Goal: Task Accomplishment & Management: Manage account settings

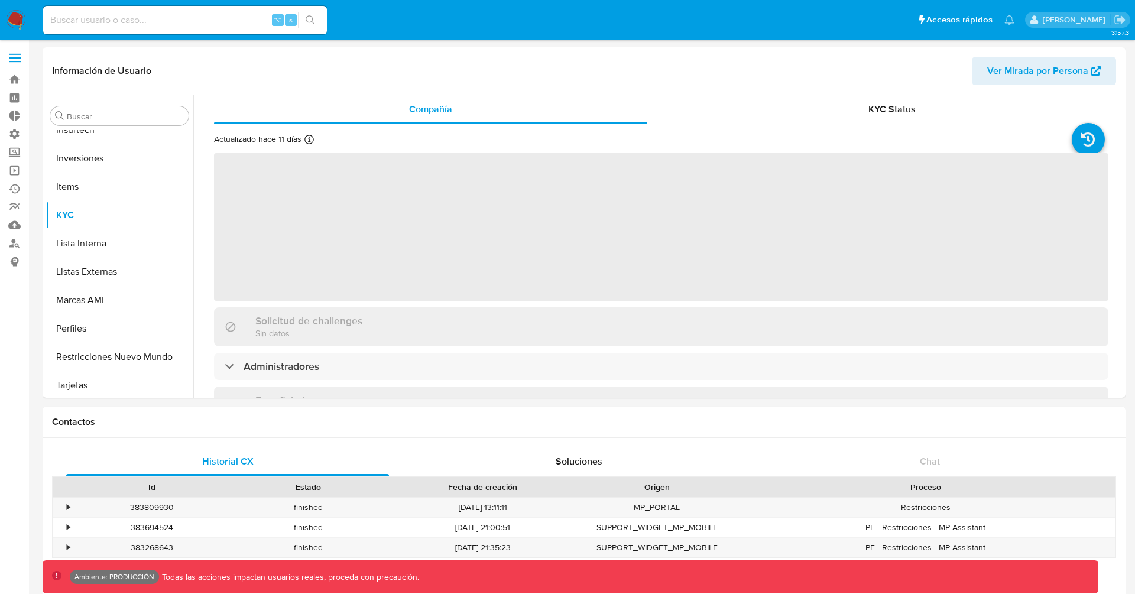
scroll to position [556, 0]
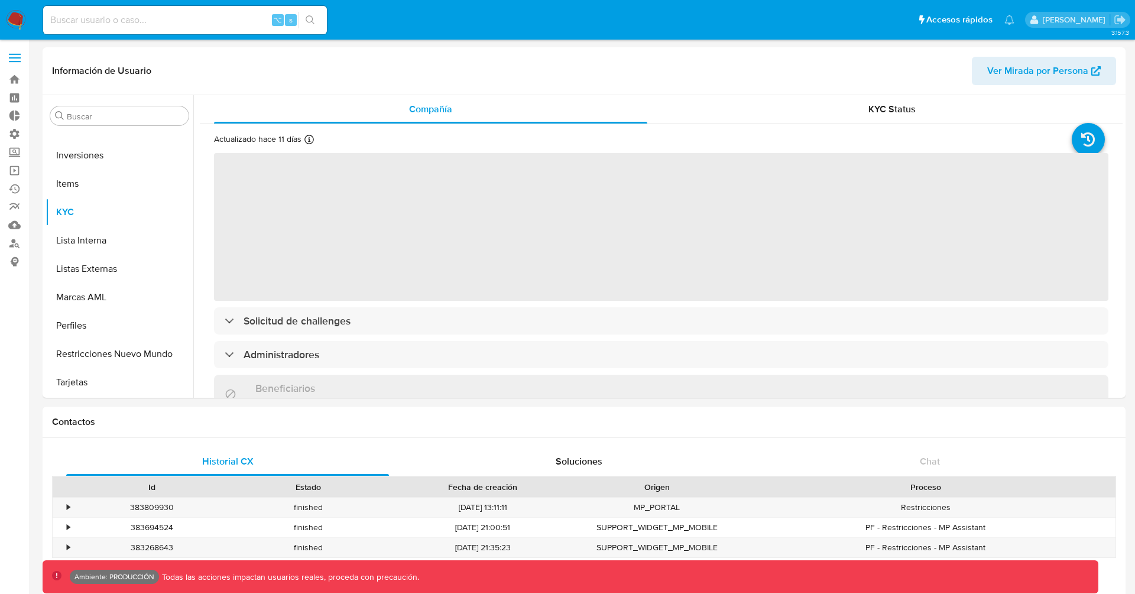
select select "10"
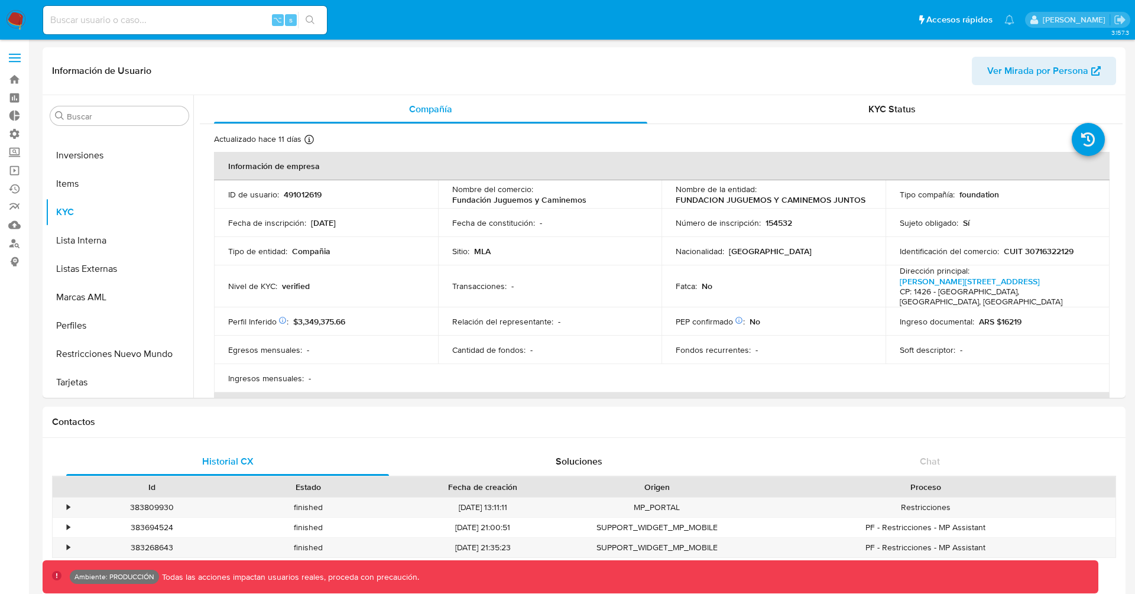
click at [21, 58] on label at bounding box center [15, 58] width 30 height 25
click at [0, 0] on input "checkbox" at bounding box center [0, 0] width 0 height 0
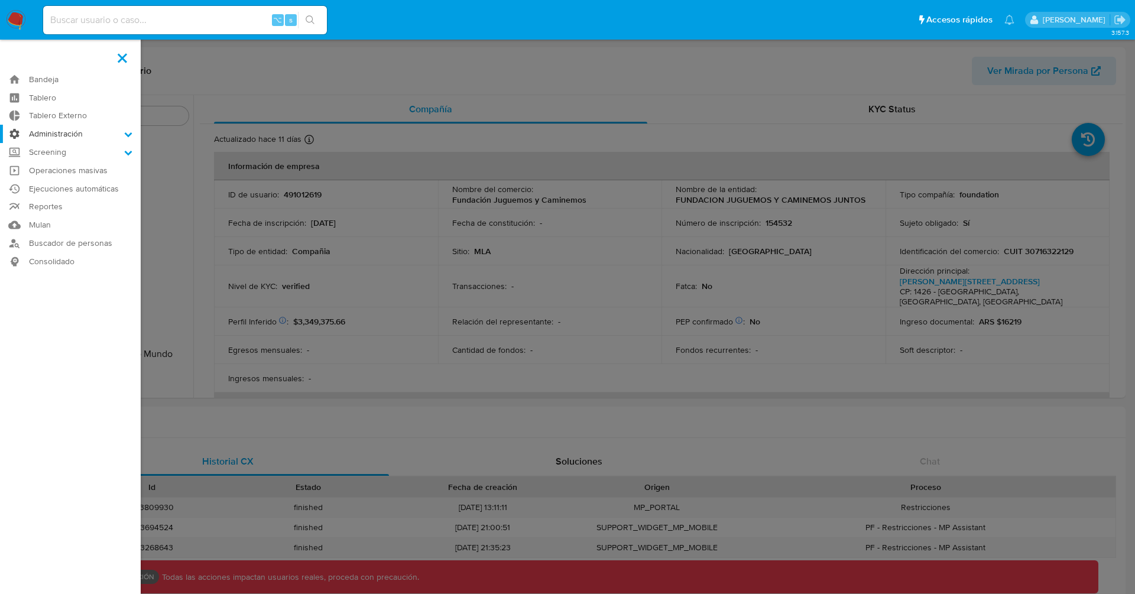
click at [60, 131] on label "Administración" at bounding box center [70, 134] width 141 height 18
click at [0, 0] on input "Administración" at bounding box center [0, 0] width 0 height 0
click at [62, 184] on link "Usuarios" at bounding box center [70, 180] width 141 height 15
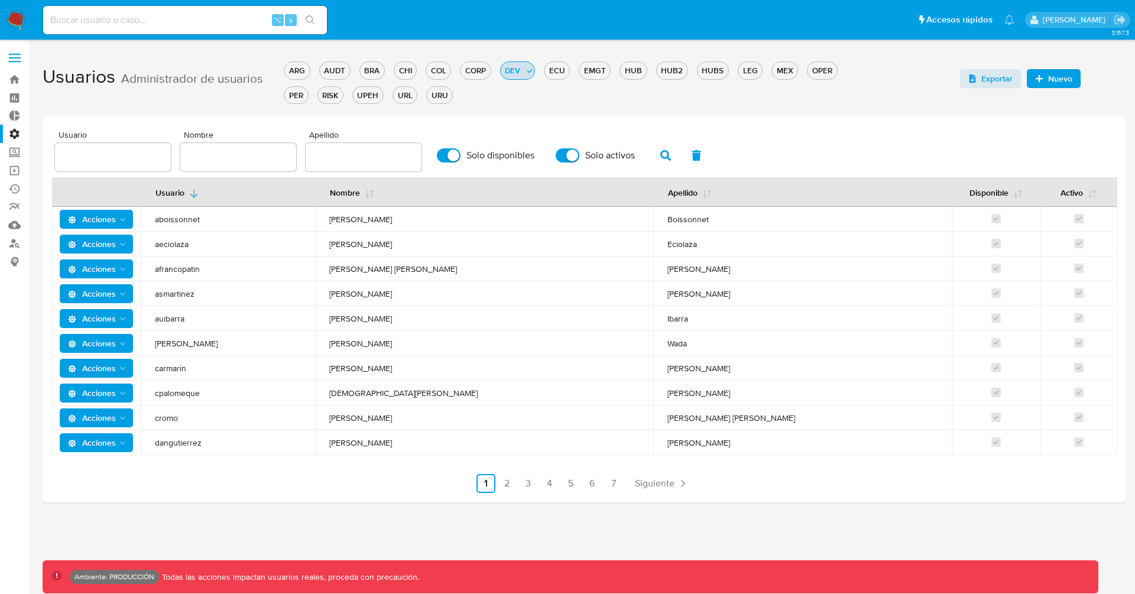
click at [513, 68] on div "DEV" at bounding box center [513, 70] width 24 height 11
click at [809, 65] on div "OPER" at bounding box center [822, 70] width 29 height 11
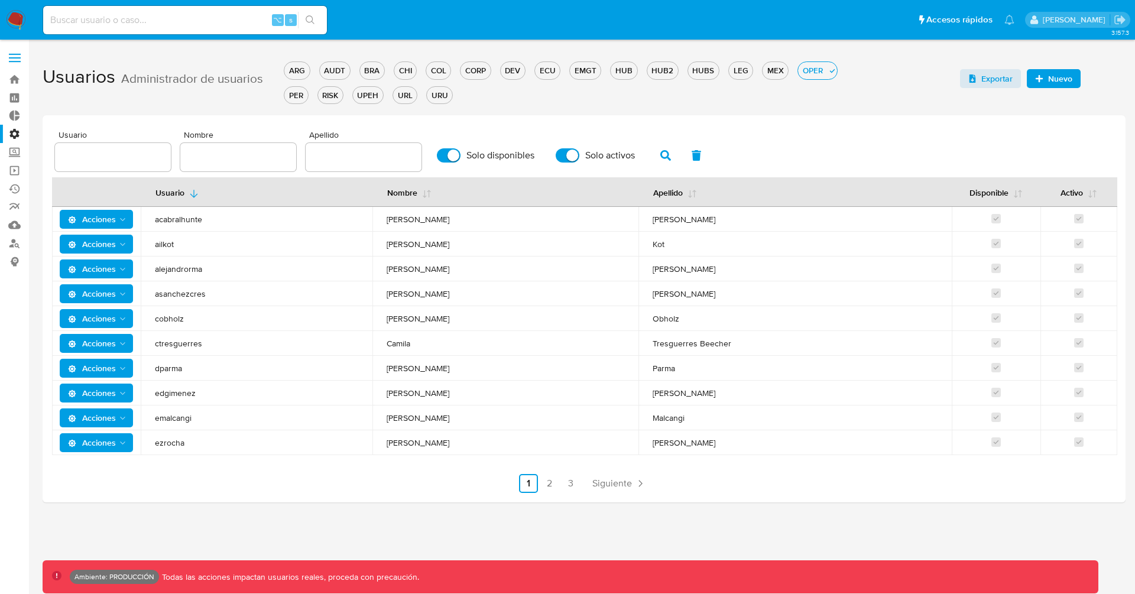
click at [148, 155] on input "text" at bounding box center [113, 157] width 116 height 15
type input "deisycardena"
click at [661, 154] on icon "button" at bounding box center [665, 155] width 11 height 11
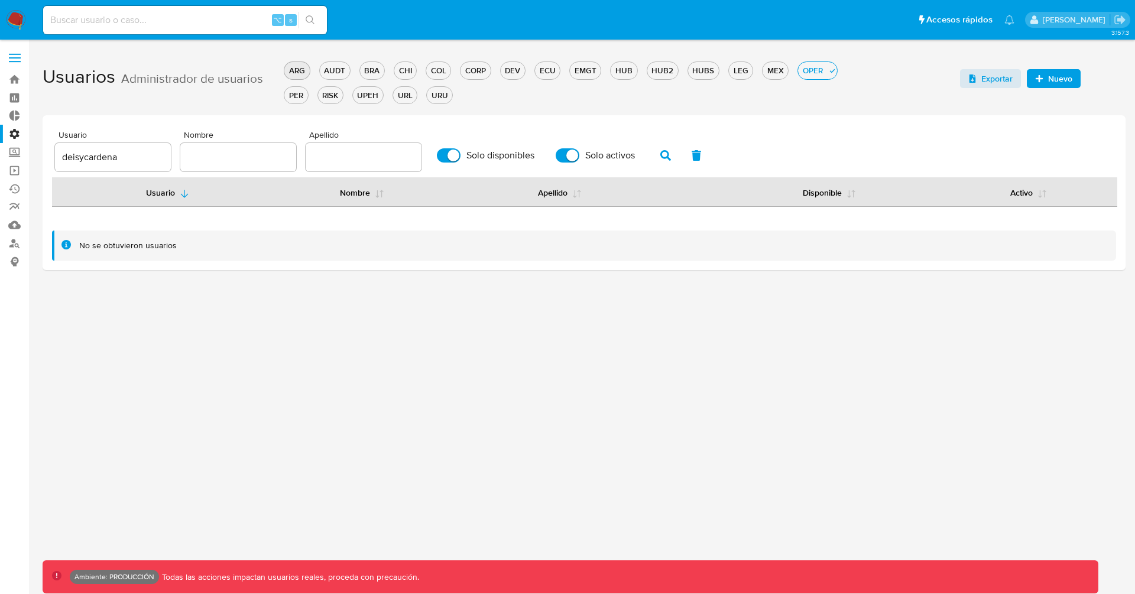
click at [294, 68] on div "ARG" at bounding box center [296, 70] width 25 height 11
click at [665, 157] on icon "button" at bounding box center [665, 155] width 11 height 11
click at [341, 65] on div "AUDT" at bounding box center [344, 70] width 30 height 11
click at [660, 158] on icon "button" at bounding box center [665, 155] width 11 height 11
click at [378, 76] on div "BRA" at bounding box center [381, 70] width 24 height 11
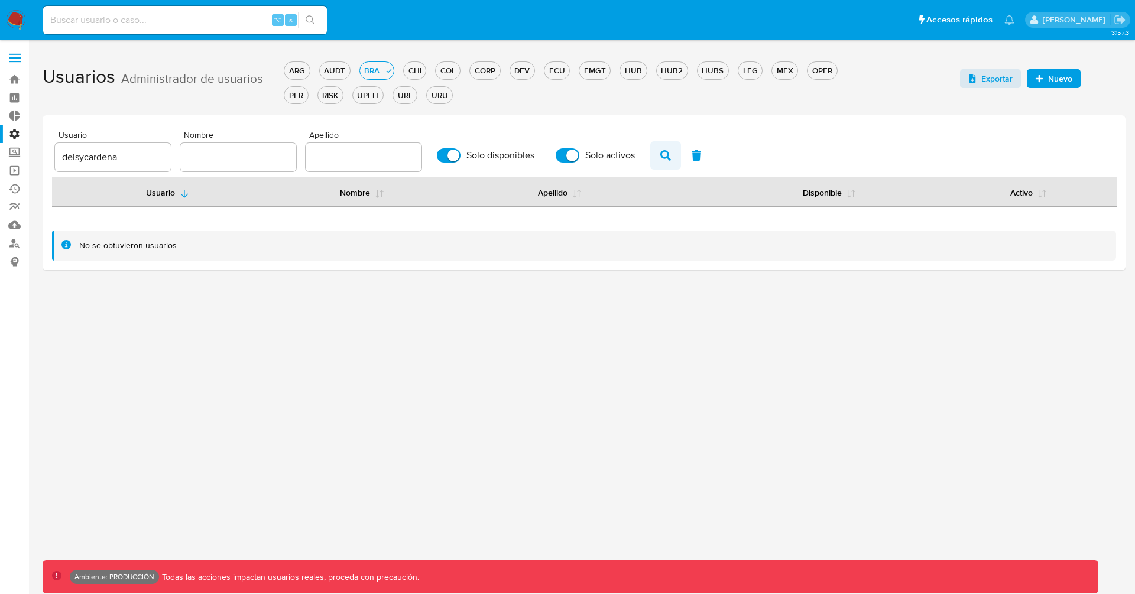
click at [662, 155] on icon "button" at bounding box center [665, 155] width 11 height 11
click at [411, 66] on div "CHI" at bounding box center [415, 70] width 22 height 11
click at [452, 73] on div "COL" at bounding box center [448, 70] width 24 height 11
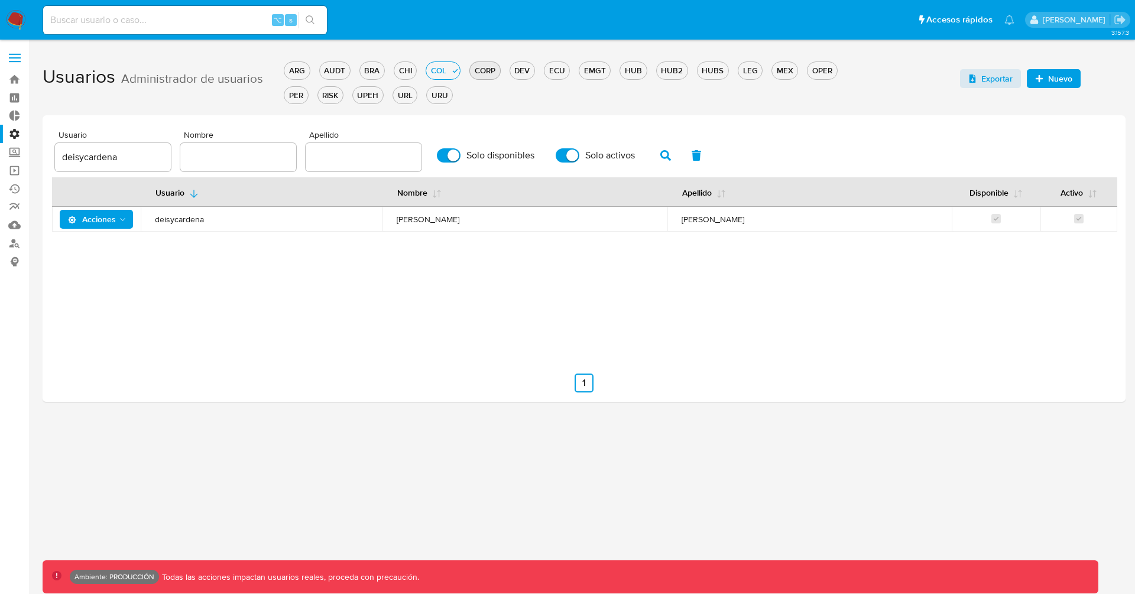
click at [485, 76] on button "CORP" at bounding box center [484, 70] width 31 height 18
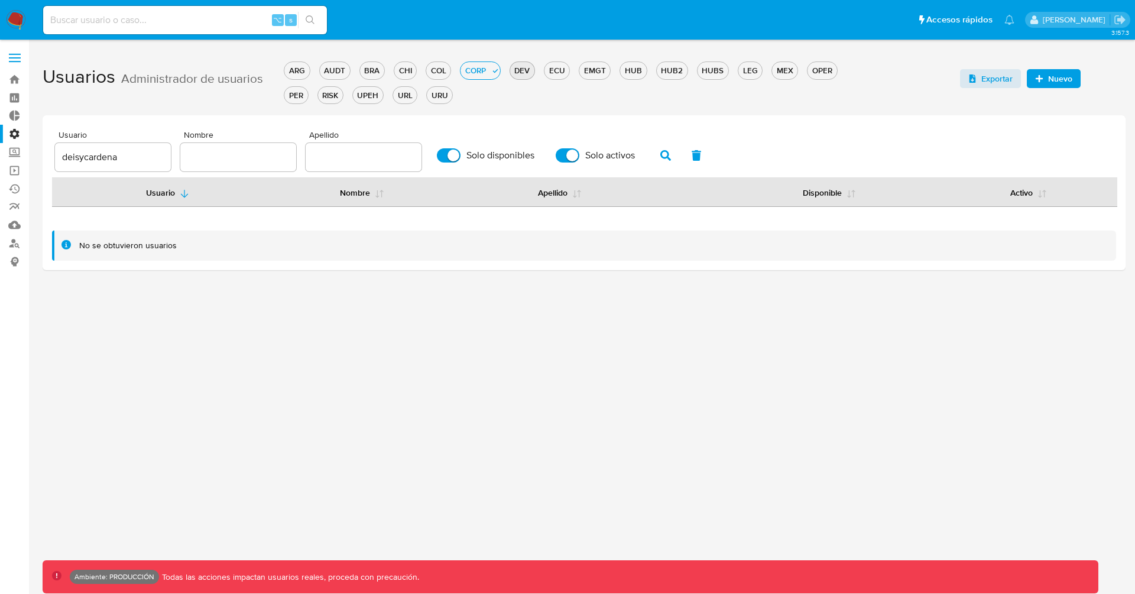
click at [511, 72] on div "DEV" at bounding box center [522, 70] width 24 height 11
click at [551, 71] on div "ECU" at bounding box center [556, 70] width 25 height 11
click at [588, 72] on div "EMGT" at bounding box center [594, 70] width 31 height 11
click at [627, 72] on div "HUB" at bounding box center [633, 70] width 26 height 11
click at [664, 73] on div "HUB2" at bounding box center [672, 70] width 31 height 11
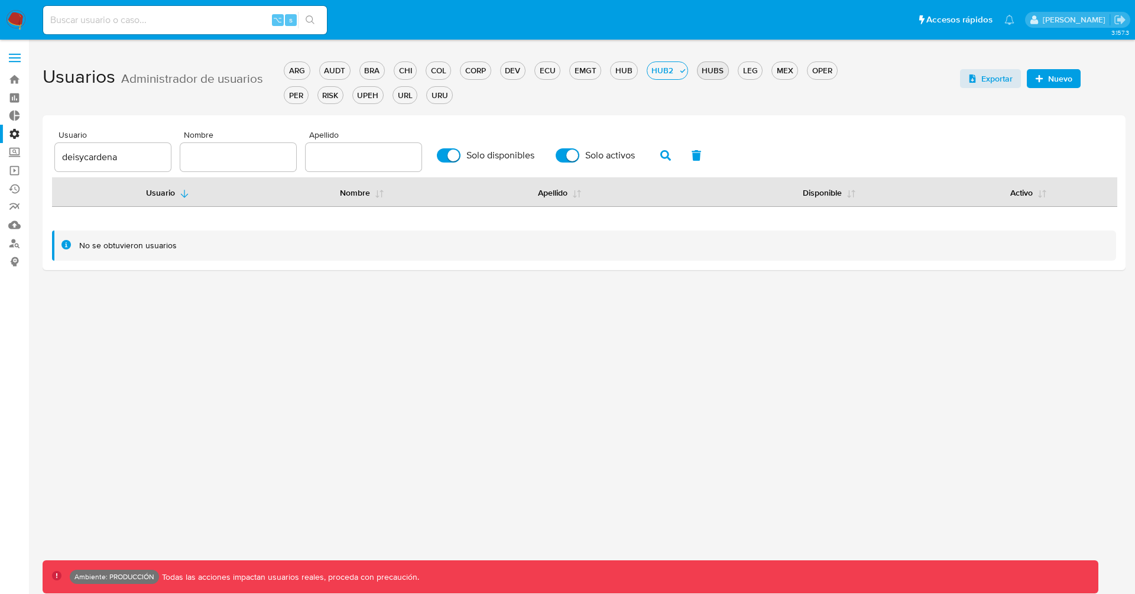
click at [698, 70] on div "HUBS" at bounding box center [713, 70] width 31 height 11
click at [730, 70] on div "ARG AUDT BRA CHI COL CORP DEV ECU EMGT HUB HUB2 HUBS LEG MEX OPER PER RISK UPEH…" at bounding box center [579, 81] width 591 height 49
click at [738, 70] on div "LEG" at bounding box center [750, 70] width 24 height 11
click at [776, 72] on div "MEX" at bounding box center [784, 70] width 25 height 11
click at [808, 73] on div "OPER" at bounding box center [822, 70] width 29 height 11
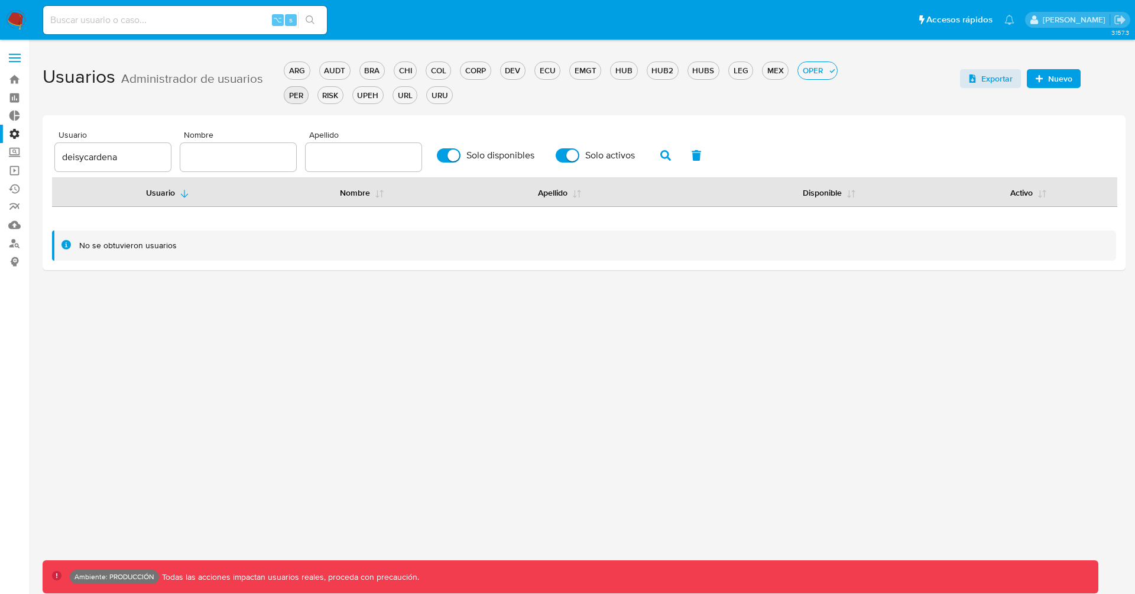
click at [307, 90] on div "PER" at bounding box center [295, 95] width 23 height 11
click at [328, 94] on div "RISK" at bounding box center [340, 95] width 25 height 11
click at [333, 91] on div "UPEH" at bounding box center [344, 95] width 30 height 11
click at [376, 97] on div "URL" at bounding box center [381, 95] width 24 height 11
click at [423, 96] on div "URU" at bounding box center [415, 95] width 25 height 11
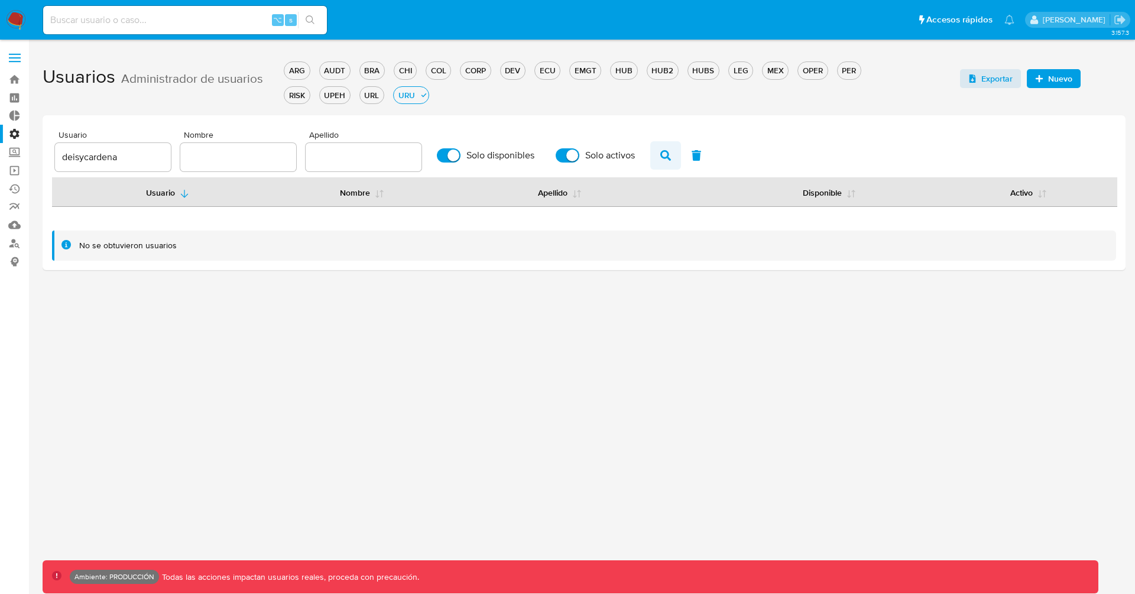
click at [655, 160] on button "button" at bounding box center [665, 155] width 31 height 28
click at [81, 151] on input "deisycardena" at bounding box center [113, 157] width 116 height 15
click at [367, 99] on div "URL" at bounding box center [372, 95] width 24 height 11
click at [660, 159] on icon "button" at bounding box center [665, 155] width 11 height 11
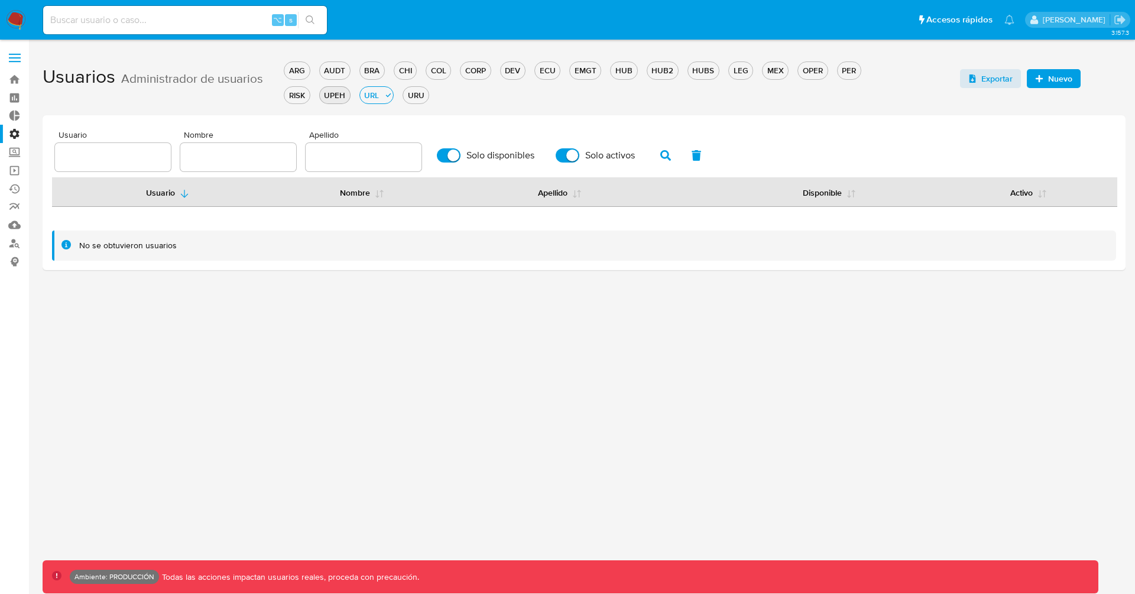
click at [339, 98] on div "UPEH" at bounding box center [335, 95] width 30 height 11
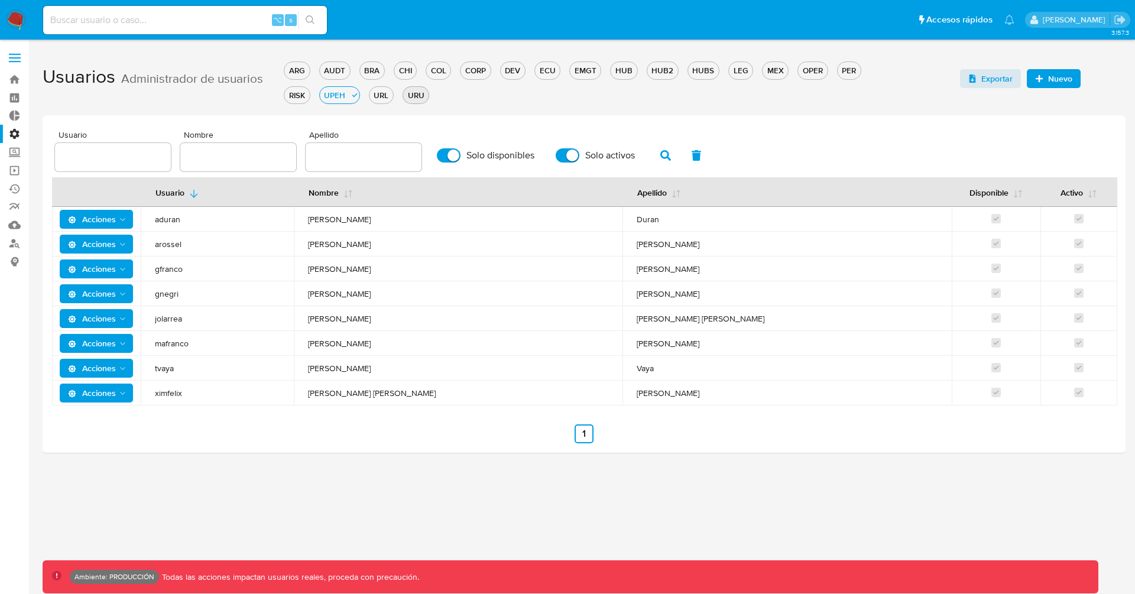
click at [419, 90] on div "URU" at bounding box center [415, 95] width 25 height 11
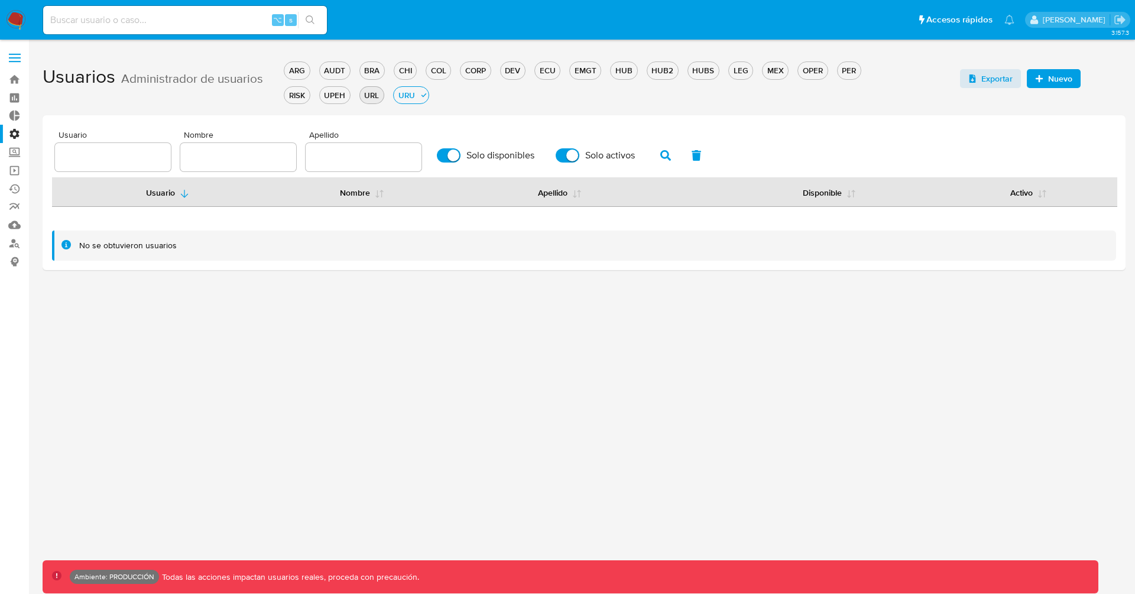
click at [376, 96] on div "URL" at bounding box center [372, 95] width 24 height 11
click at [339, 93] on div "UPEH" at bounding box center [335, 95] width 30 height 11
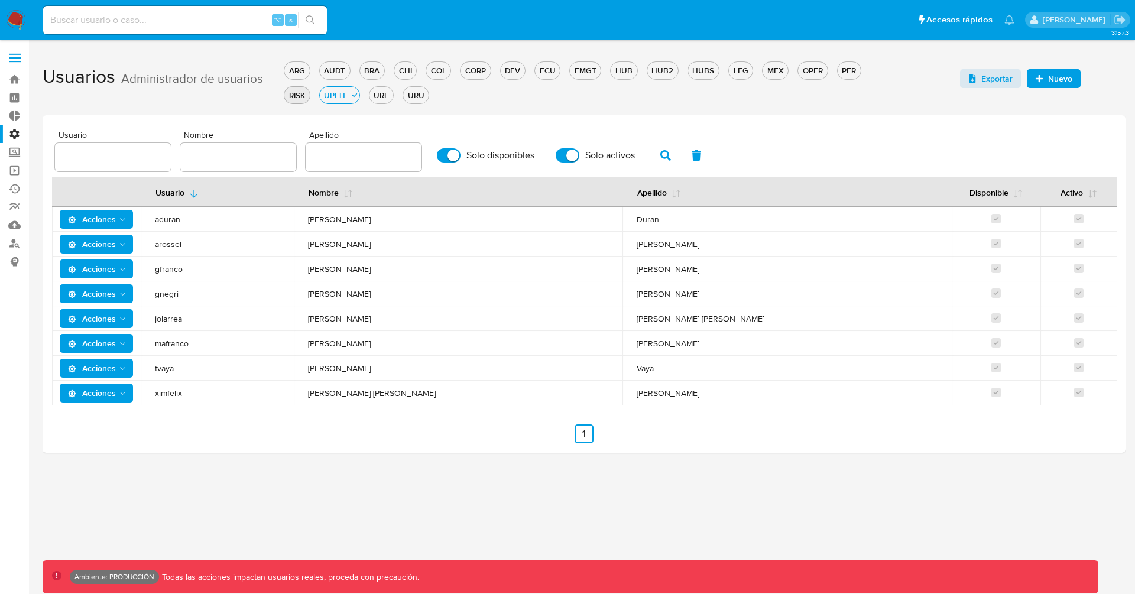
click at [301, 92] on div "RISK" at bounding box center [296, 95] width 25 height 11
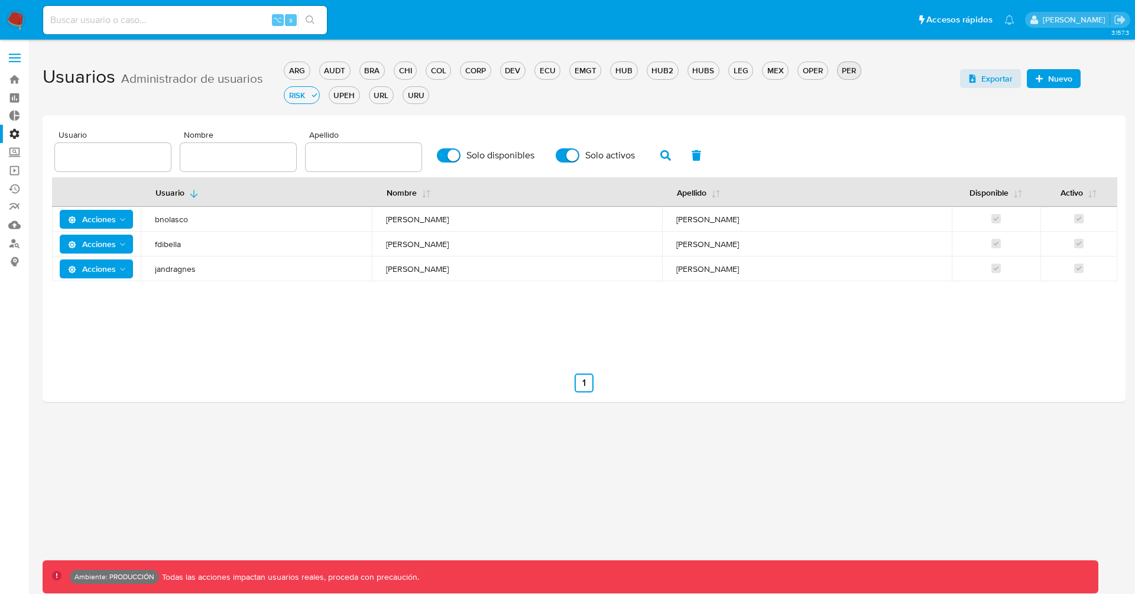
click at [845, 70] on div "PER" at bounding box center [849, 70] width 23 height 11
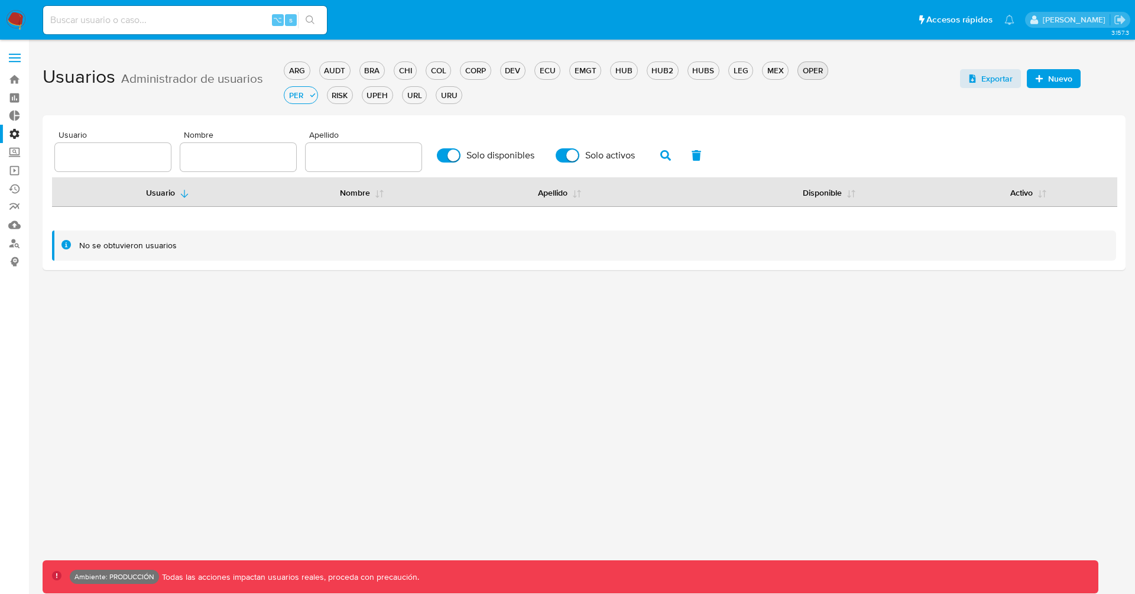
click at [805, 66] on div "OPER" at bounding box center [812, 70] width 29 height 11
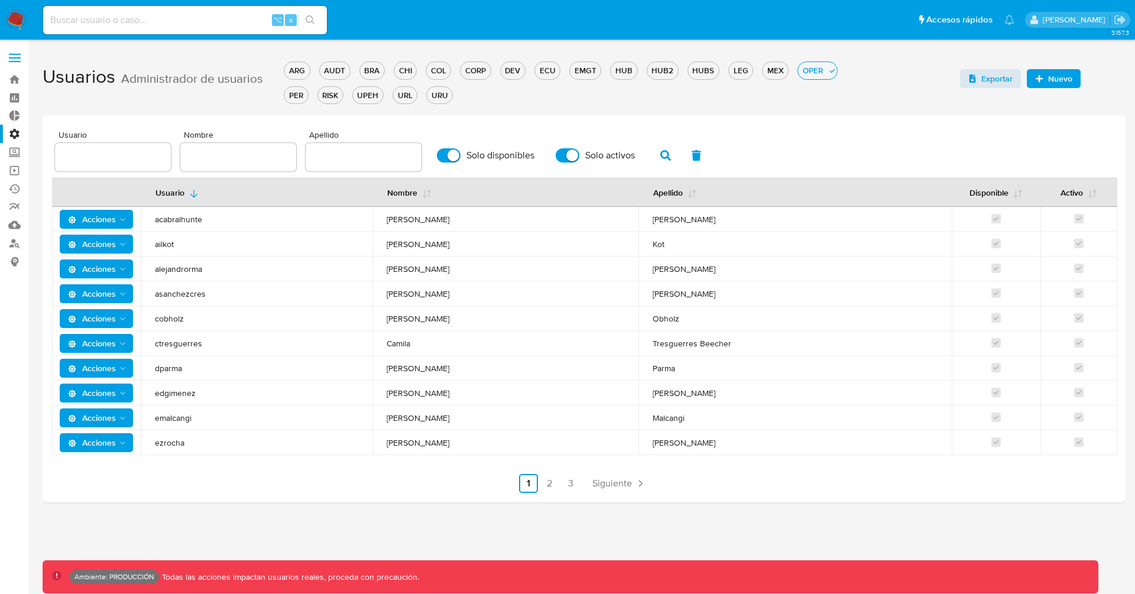
click at [105, 160] on input "text" at bounding box center [113, 157] width 116 height 15
type input "[DEMOGRAPHIC_DATA]"
click at [660, 155] on icon "button" at bounding box center [665, 155] width 11 height 11
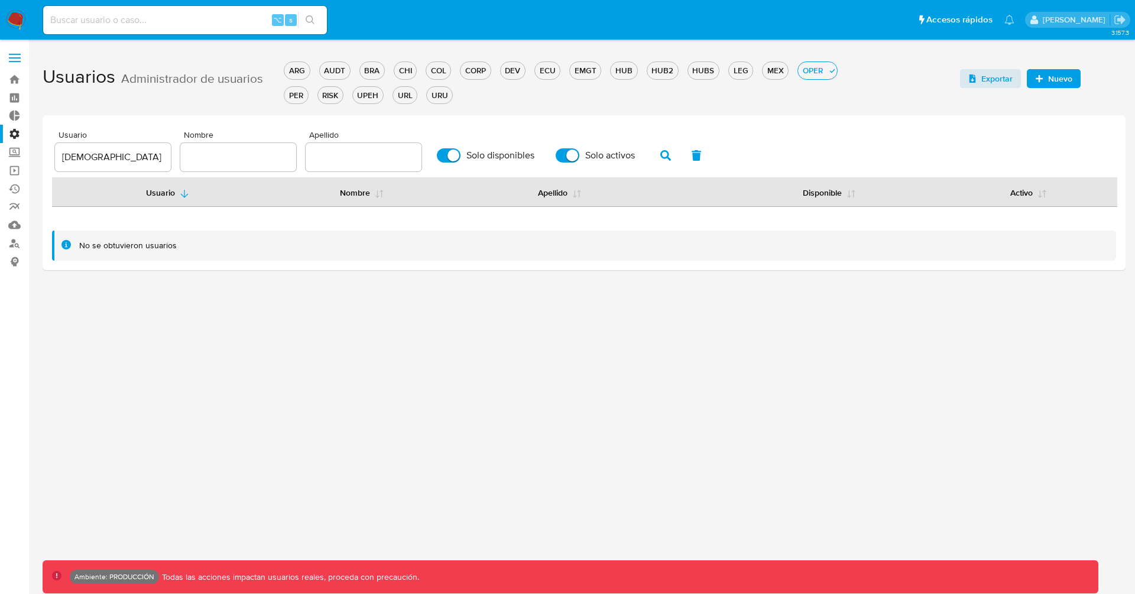
click at [78, 166] on div "[DEMOGRAPHIC_DATA]" at bounding box center [113, 157] width 116 height 28
click at [78, 164] on input "[DEMOGRAPHIC_DATA]" at bounding box center [113, 157] width 116 height 15
click at [175, 157] on div "Usuario Nombre Apellido Solo disponibles Solo activos" at bounding box center [584, 151] width 1058 height 41
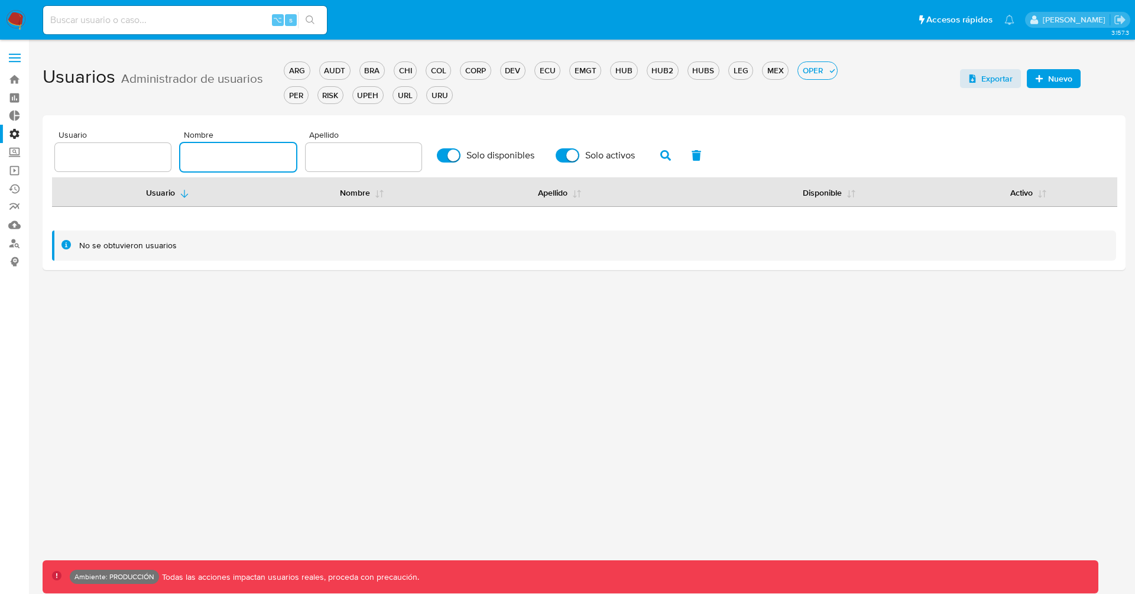
click at [194, 157] on input "text" at bounding box center [238, 157] width 116 height 15
paste input "[DEMOGRAPHIC_DATA]"
type input "[DEMOGRAPHIC_DATA]"
click at [660, 154] on icon "button" at bounding box center [665, 155] width 11 height 11
click at [236, 154] on input "[DEMOGRAPHIC_DATA]" at bounding box center [238, 157] width 116 height 15
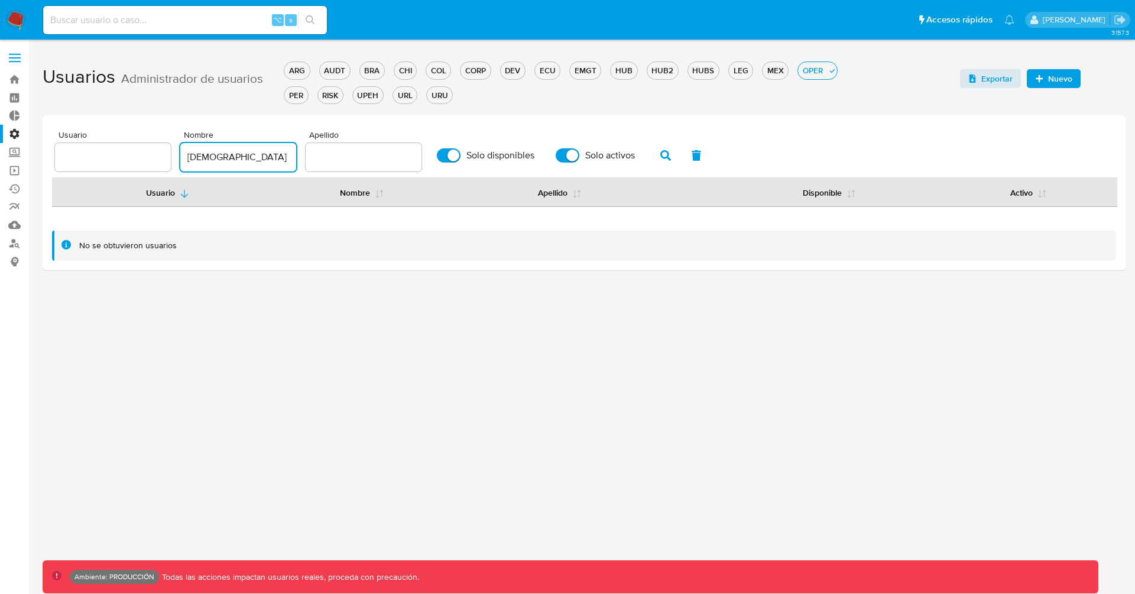
click at [236, 154] on input "[DEMOGRAPHIC_DATA]" at bounding box center [238, 157] width 116 height 15
click at [696, 165] on button "button" at bounding box center [696, 155] width 31 height 28
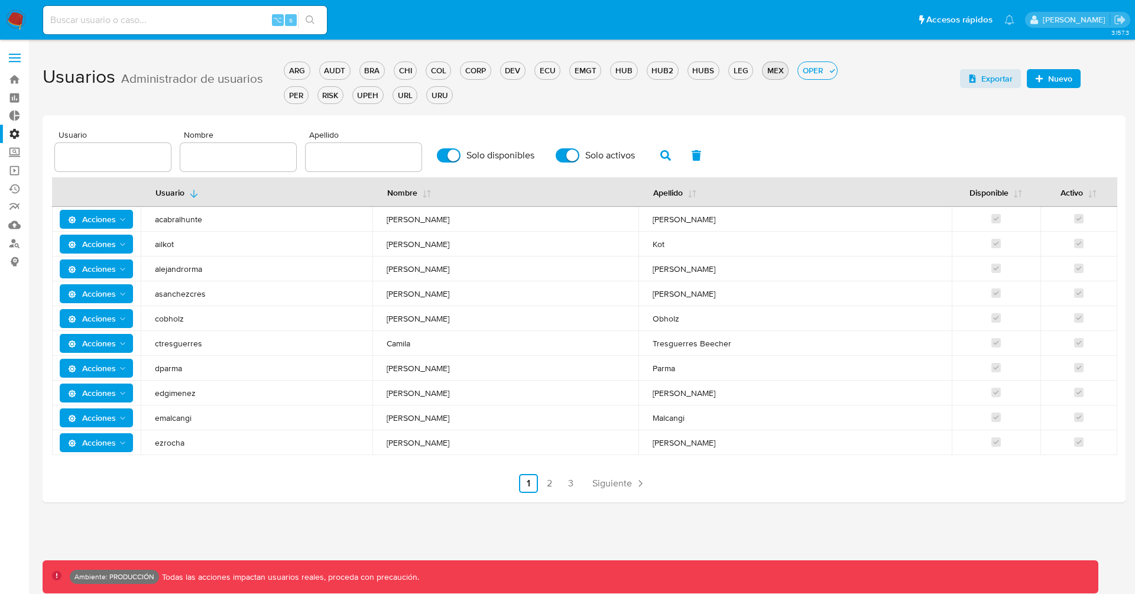
click at [769, 69] on div "MEX" at bounding box center [775, 70] width 25 height 11
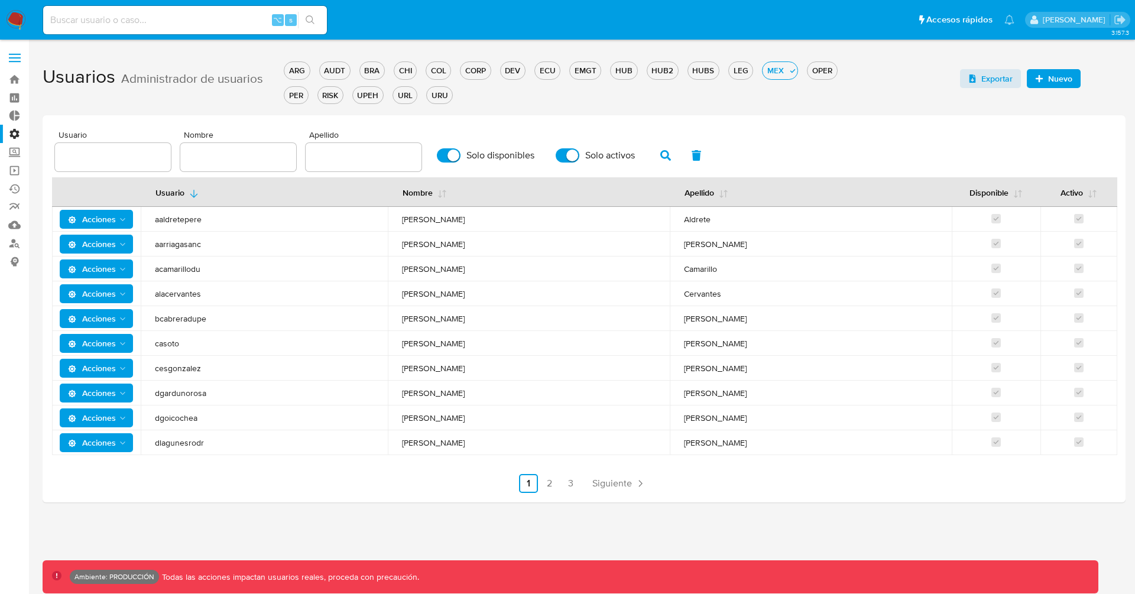
click at [251, 143] on div at bounding box center [238, 157] width 116 height 28
click at [245, 155] on input "text" at bounding box center [238, 157] width 116 height 15
paste input "[DEMOGRAPHIC_DATA]"
type input "[DEMOGRAPHIC_DATA]"
click at [652, 154] on button "button" at bounding box center [665, 155] width 31 height 28
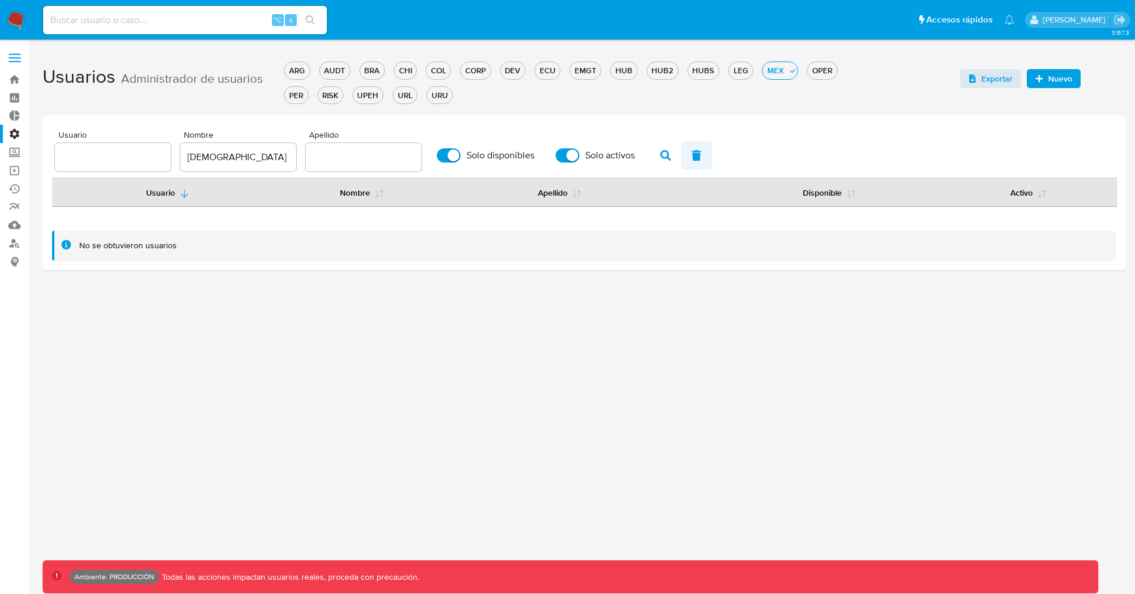
click at [703, 156] on button "button" at bounding box center [696, 155] width 31 height 28
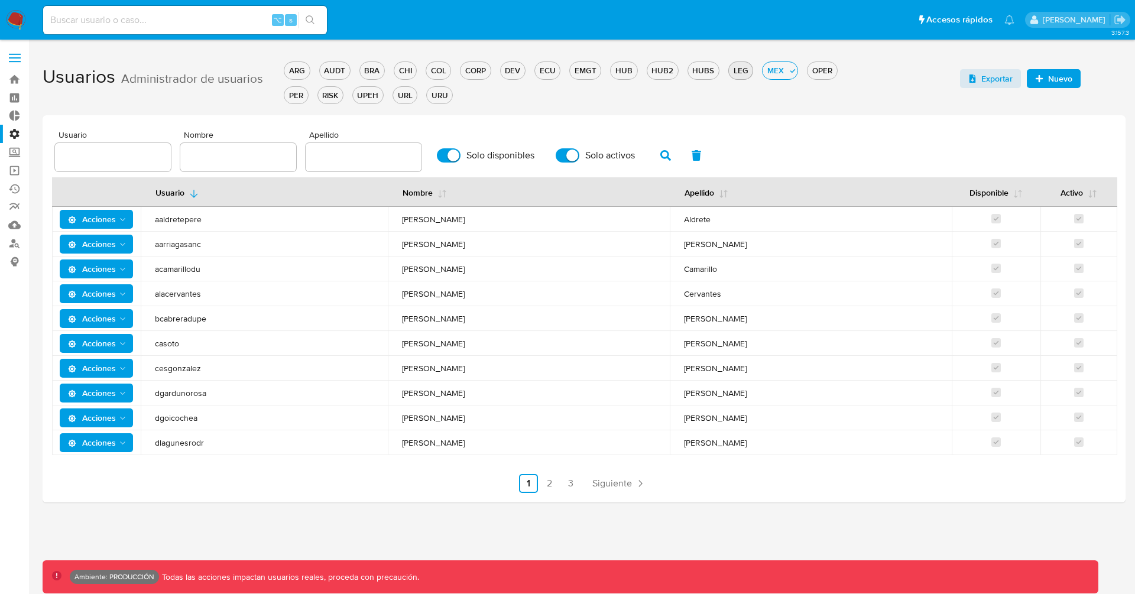
click at [735, 70] on div "LEG" at bounding box center [741, 70] width 24 height 11
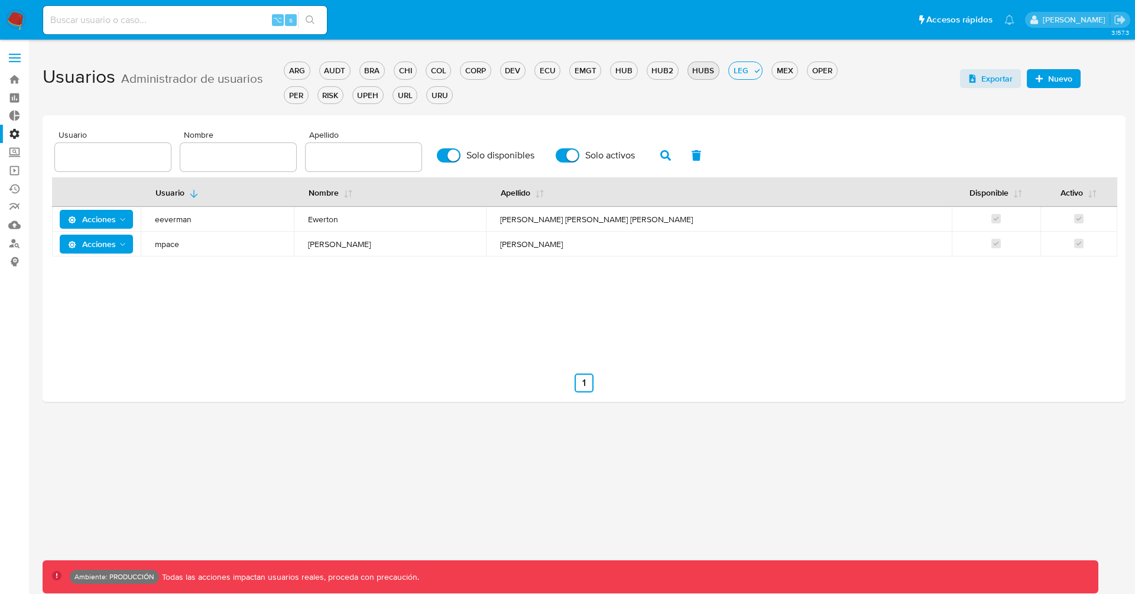
click at [698, 66] on div "HUBS" at bounding box center [703, 70] width 31 height 11
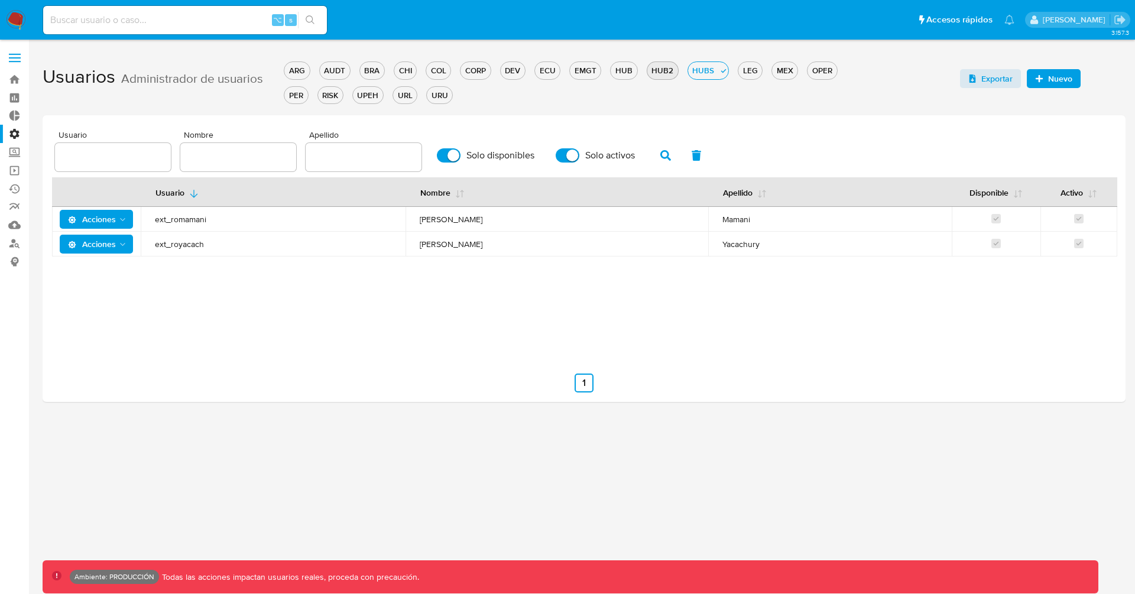
click at [666, 66] on div "HUB2" at bounding box center [662, 70] width 31 height 11
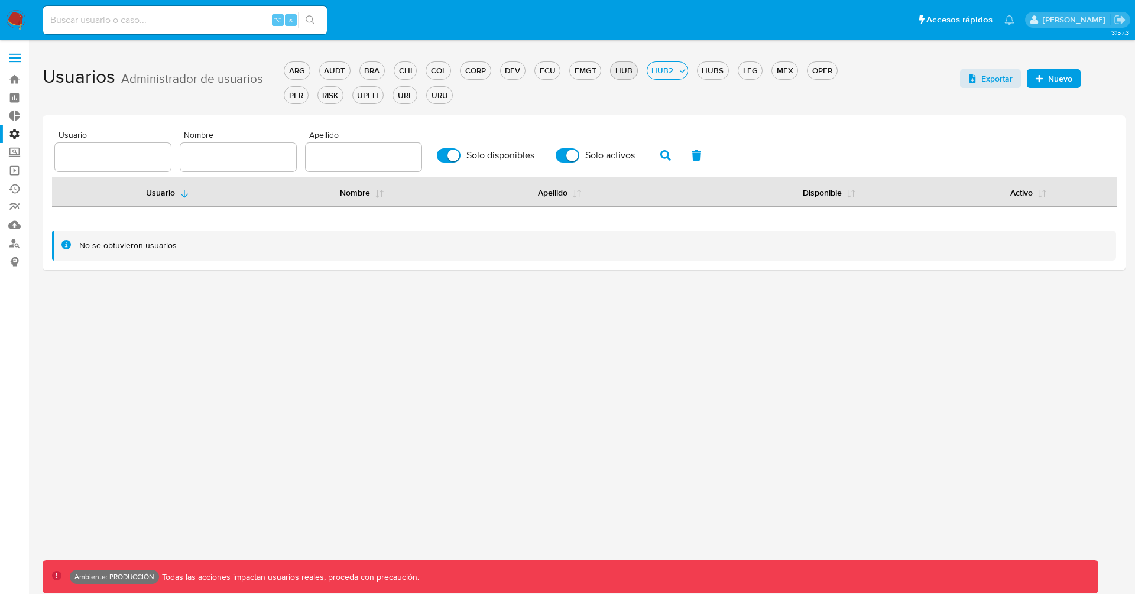
click at [622, 74] on div "HUB" at bounding box center [624, 70] width 26 height 11
click at [590, 69] on div "EMGT" at bounding box center [585, 70] width 31 height 11
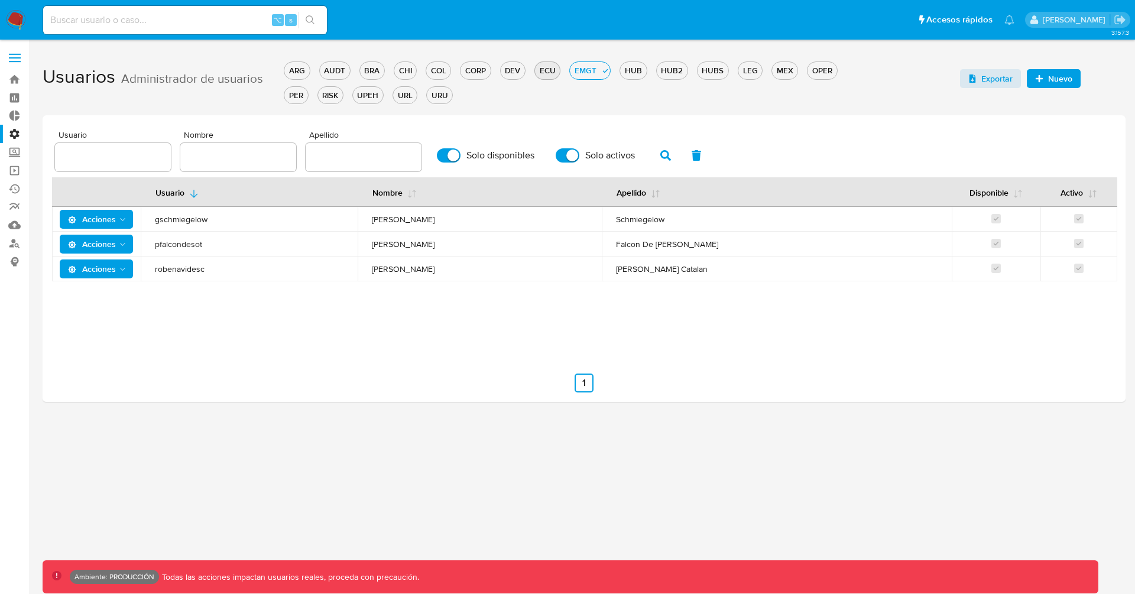
click at [538, 67] on div "ECU" at bounding box center [547, 70] width 25 height 11
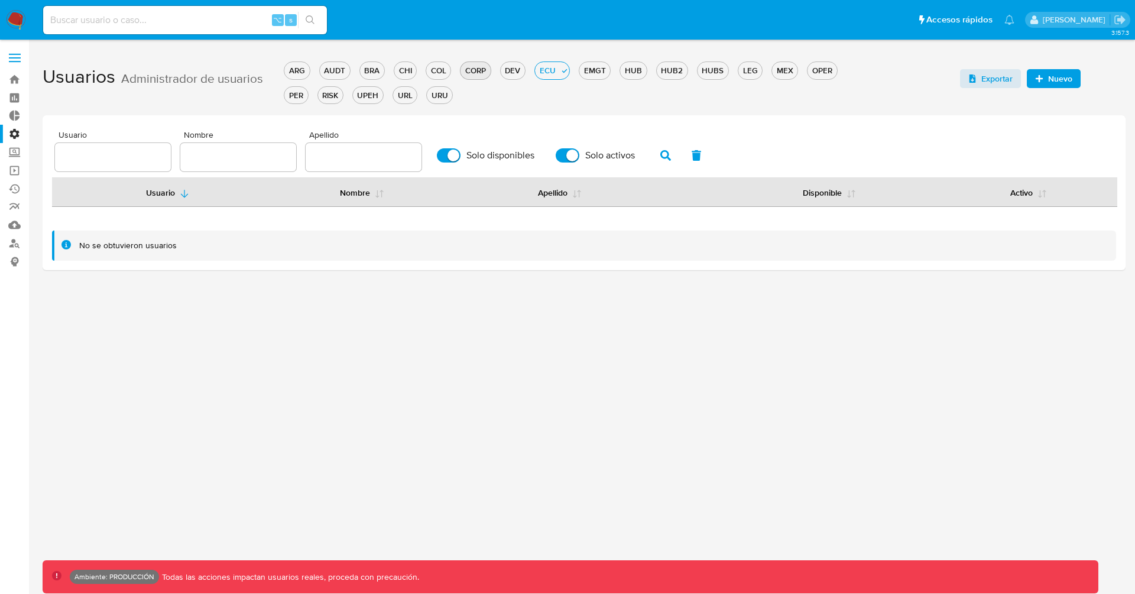
click at [463, 68] on div "CORP" at bounding box center [476, 70] width 30 height 11
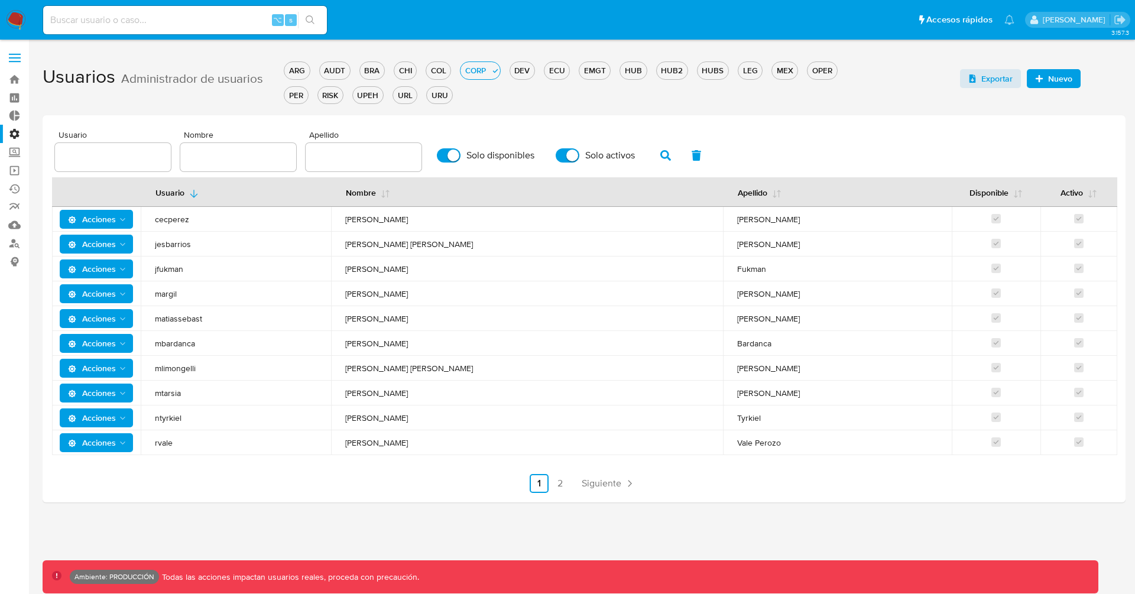
click at [242, 158] on input "text" at bounding box center [238, 157] width 116 height 15
paste input "[DEMOGRAPHIC_DATA]"
click at [650, 157] on button "button" at bounding box center [665, 155] width 31 height 28
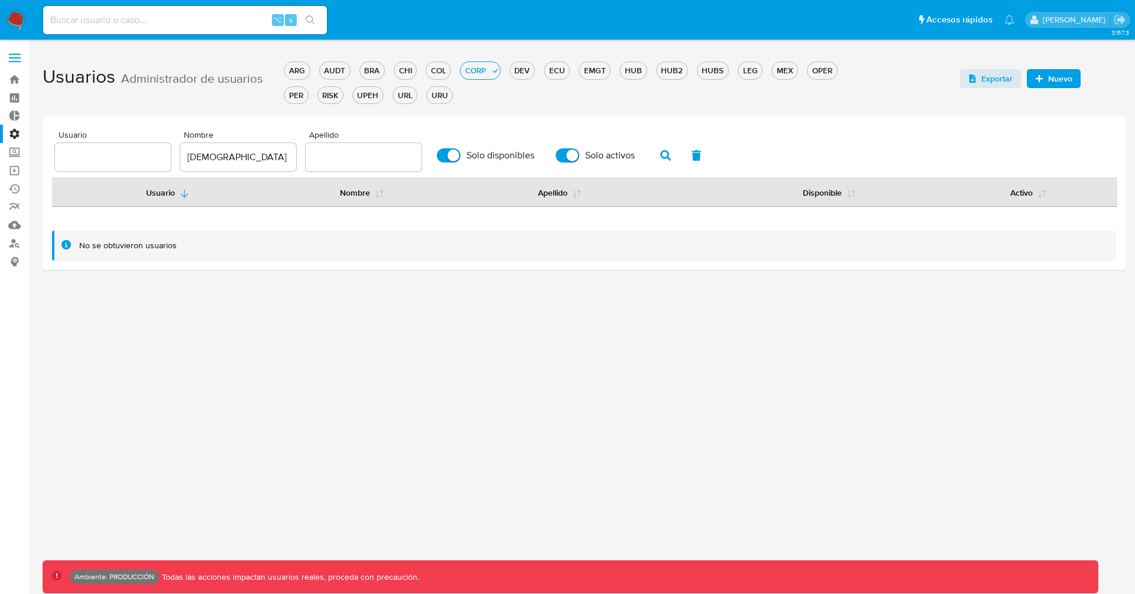
click at [245, 174] on div "Usuario Nombre [PERSON_NAME] Solo disponibles Solo activos Usuario Nombre Apell…" at bounding box center [584, 196] width 1064 height 130
click at [245, 166] on div "[DEMOGRAPHIC_DATA]" at bounding box center [238, 157] width 116 height 28
click at [189, 155] on input "[DEMOGRAPHIC_DATA]" at bounding box center [238, 157] width 116 height 15
type input "[PERSON_NAME]"
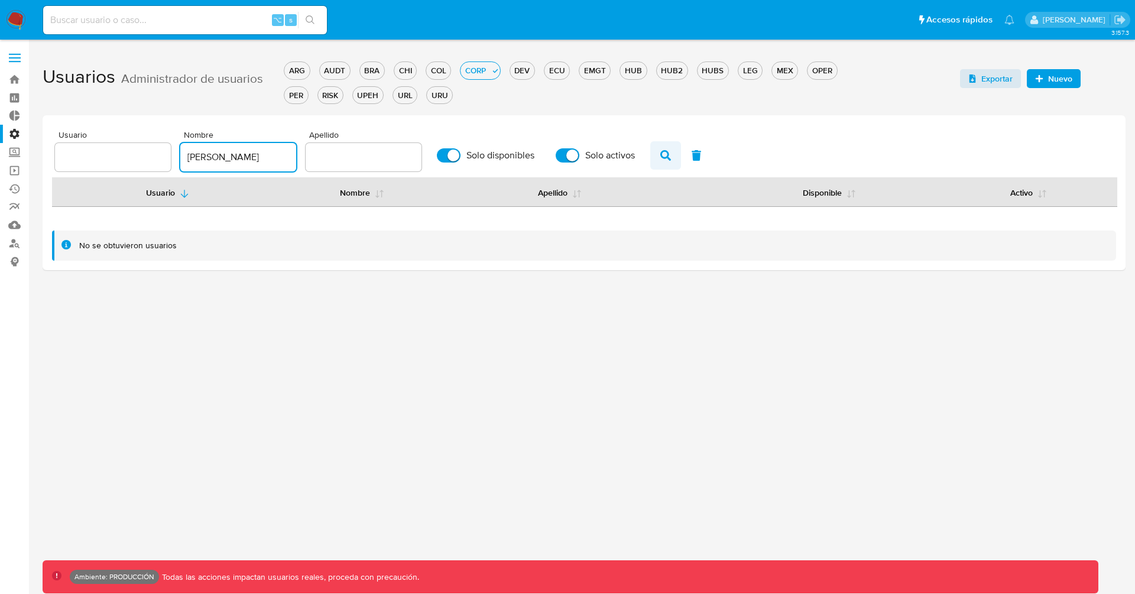
click at [653, 160] on button "button" at bounding box center [665, 155] width 31 height 28
click at [660, 159] on icon "button" at bounding box center [665, 155] width 11 height 11
click at [692, 155] on icon "button" at bounding box center [696, 155] width 9 height 11
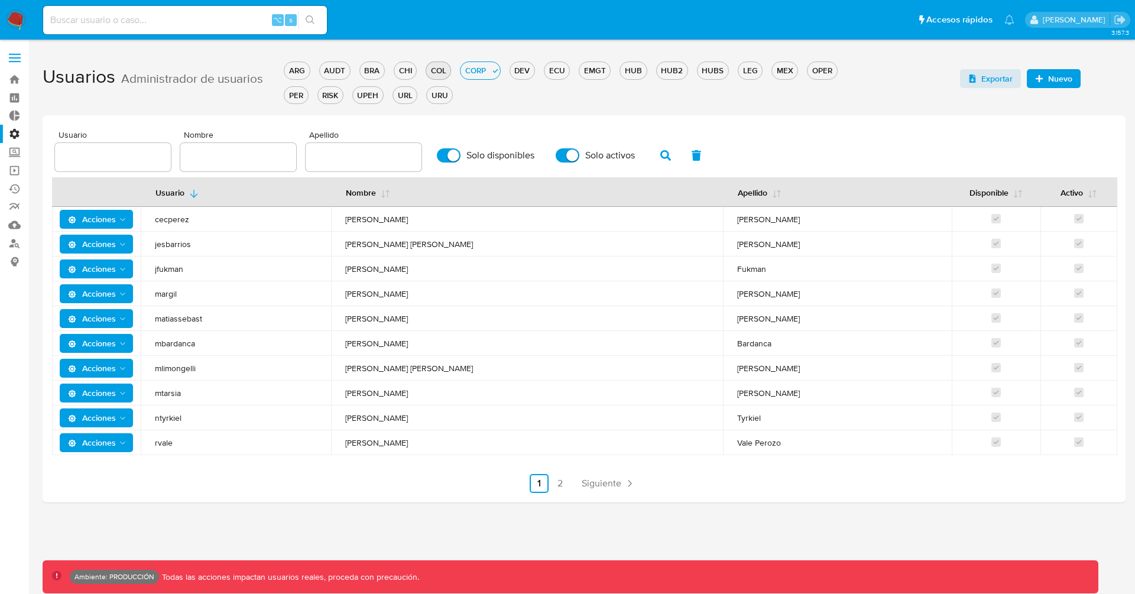
click at [431, 69] on div "COL" at bounding box center [438, 70] width 24 height 11
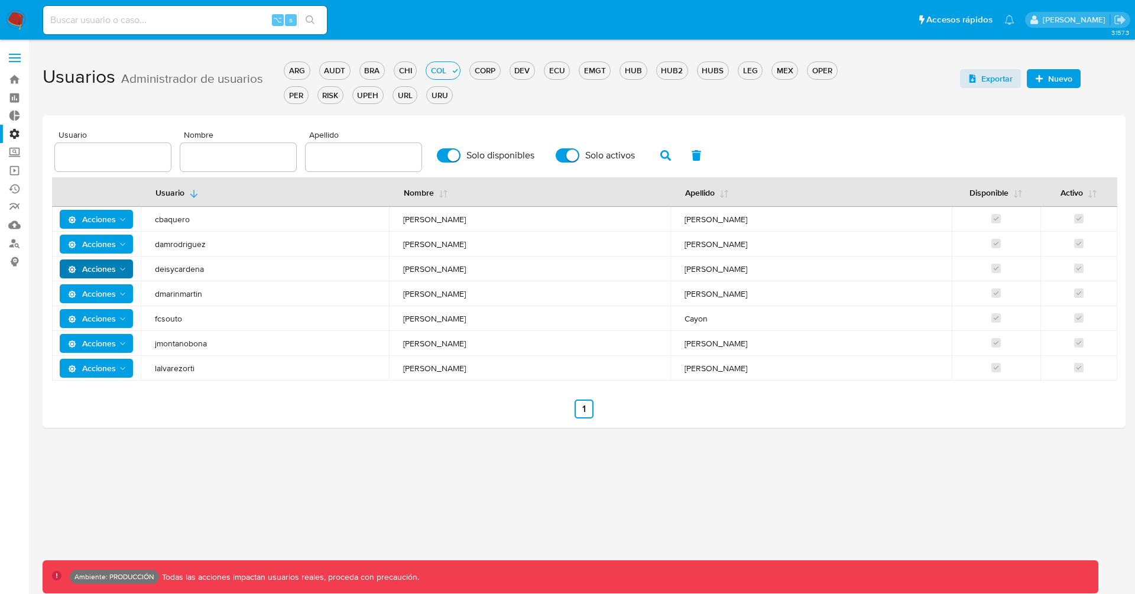
click at [124, 268] on polygon "Acciones" at bounding box center [122, 269] width 5 height 3
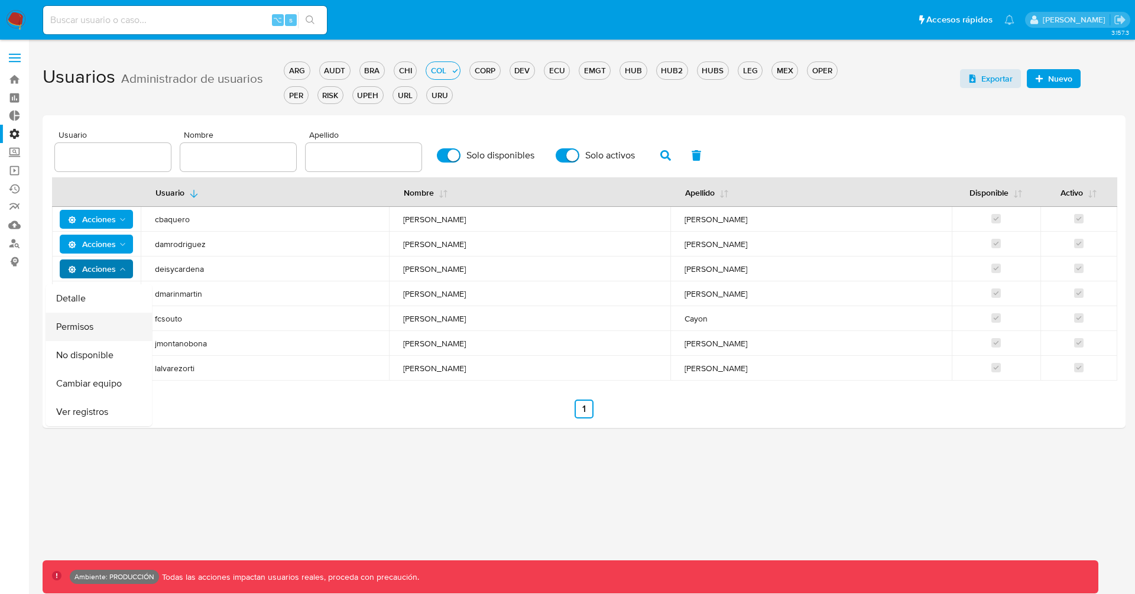
click at [99, 322] on button "Permisos" at bounding box center [99, 327] width 106 height 28
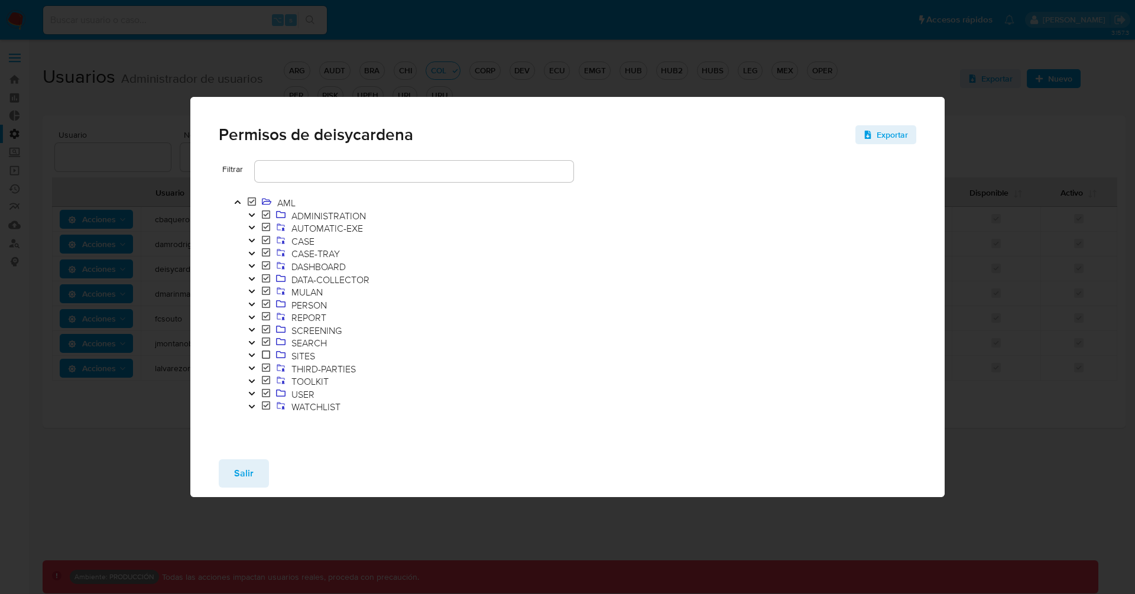
click at [249, 316] on icon "Toggle" at bounding box center [251, 317] width 6 height 4
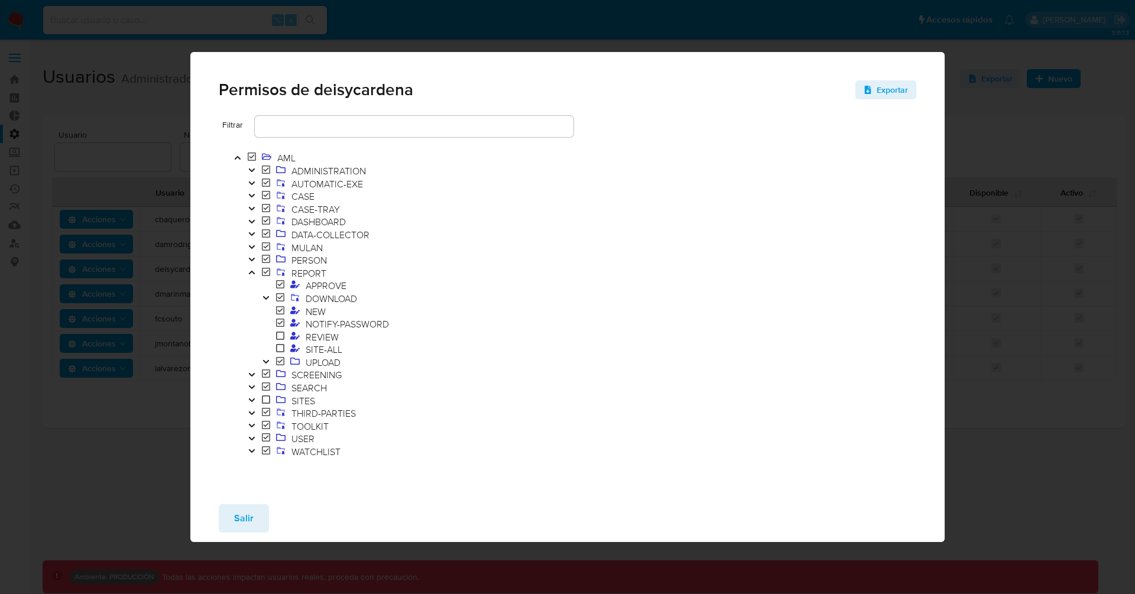
click at [283, 325] on icon at bounding box center [280, 322] width 8 height 9
click at [255, 517] on button "Salir" at bounding box center [244, 518] width 50 height 28
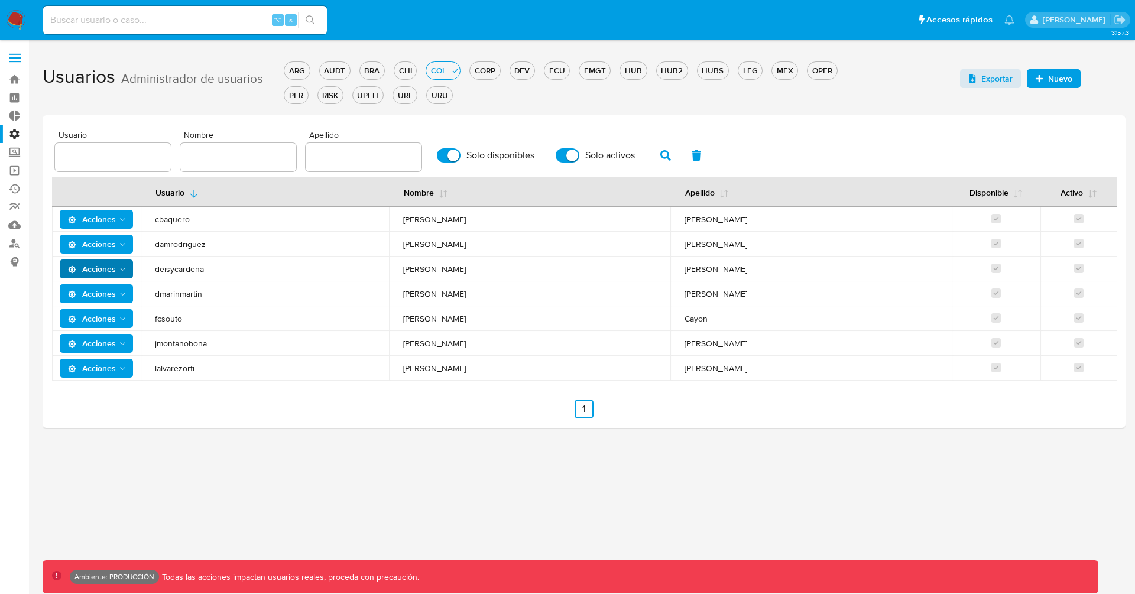
click at [108, 222] on span "Acciones" at bounding box center [92, 219] width 48 height 19
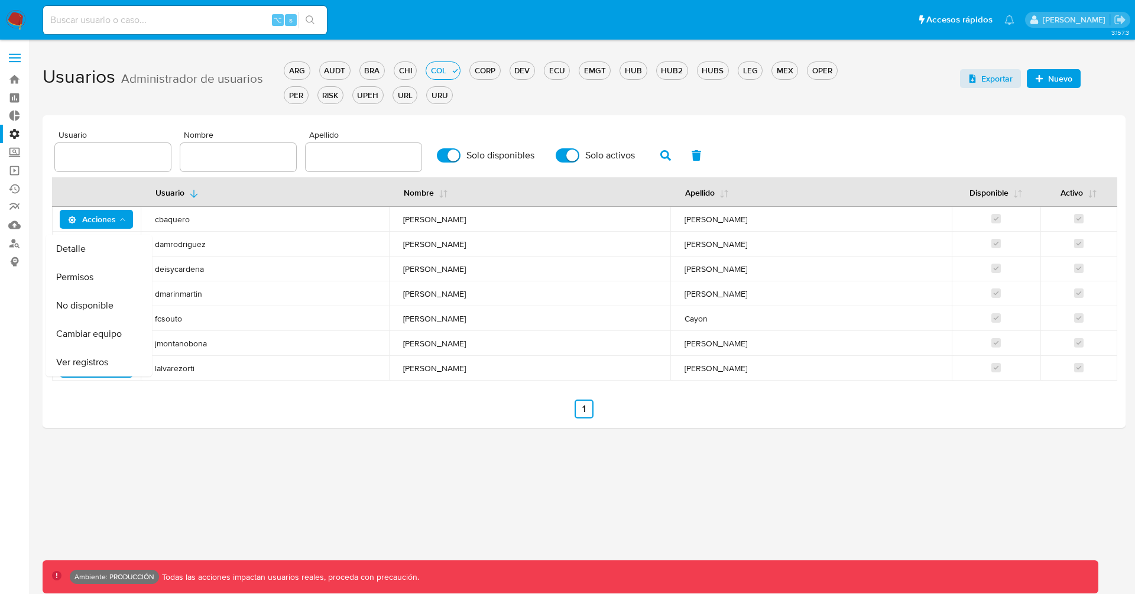
click at [123, 221] on icon "Acciones" at bounding box center [122, 219] width 9 height 9
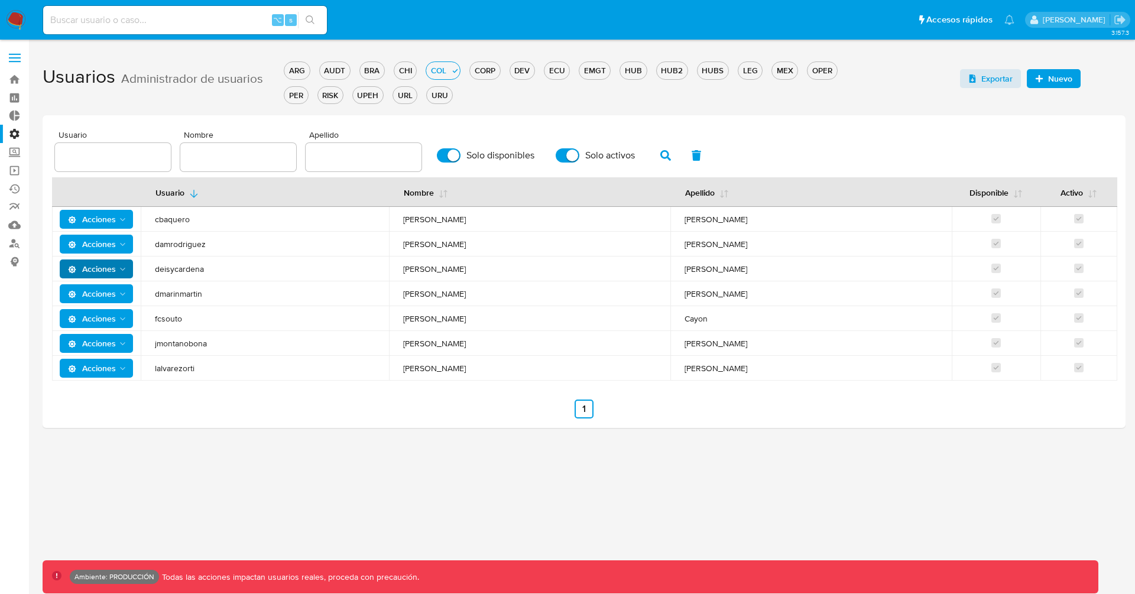
click at [124, 221] on icon "Acciones" at bounding box center [122, 219] width 9 height 9
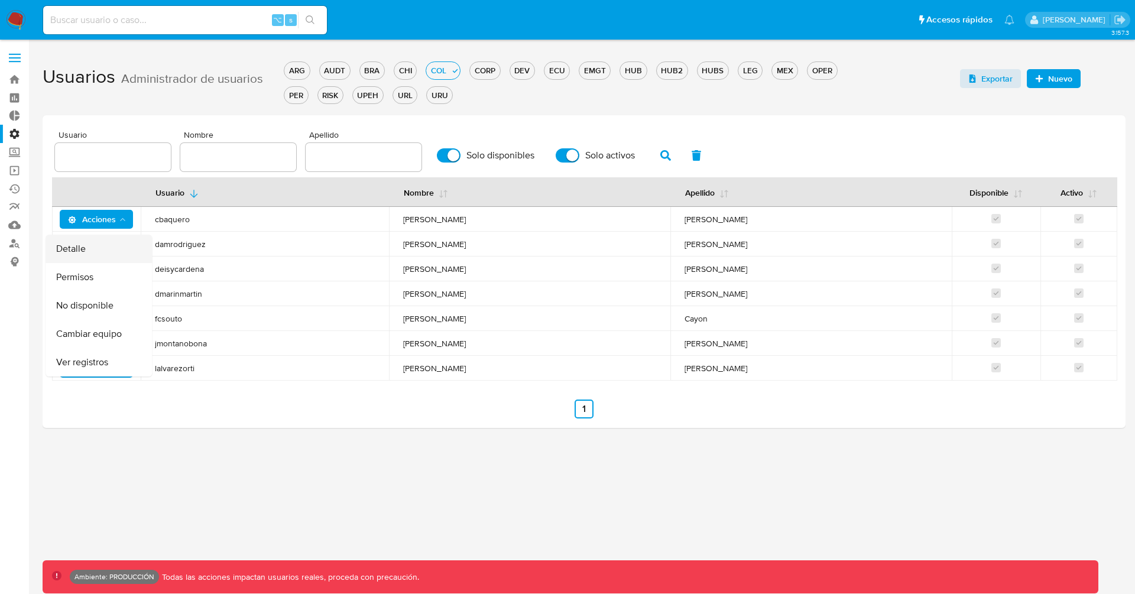
click at [111, 245] on button "Detalle" at bounding box center [99, 249] width 106 height 28
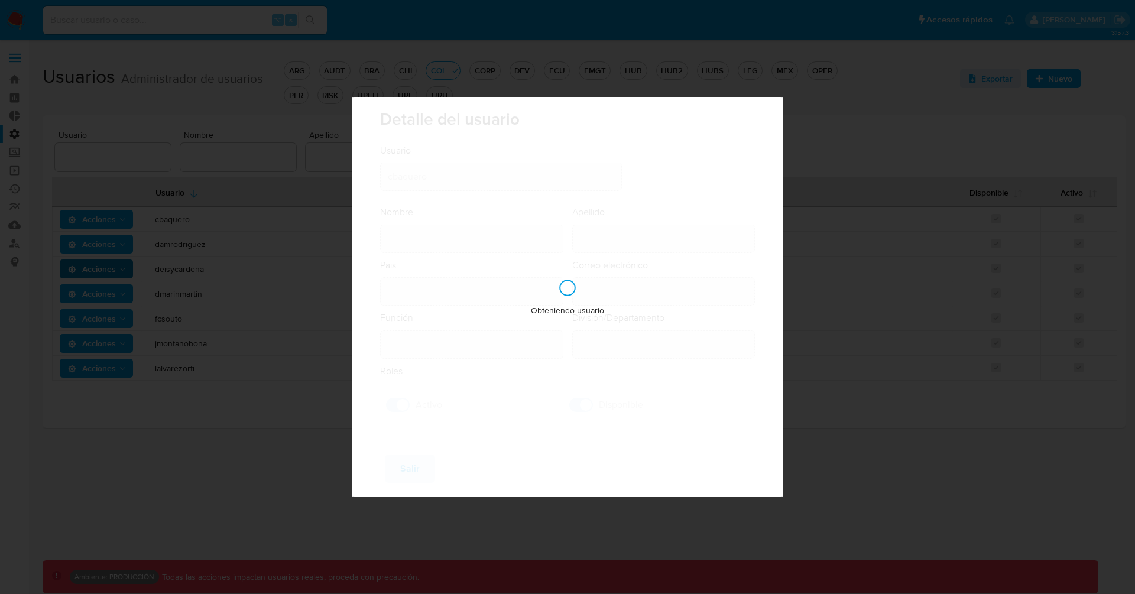
type input "[PERSON_NAME]"
type input "[GEOGRAPHIC_DATA]"
type input "[EMAIL_ADDRESS][PERSON_NAME][DOMAIN_NAME]"
type input "Supervisor (80001637)"
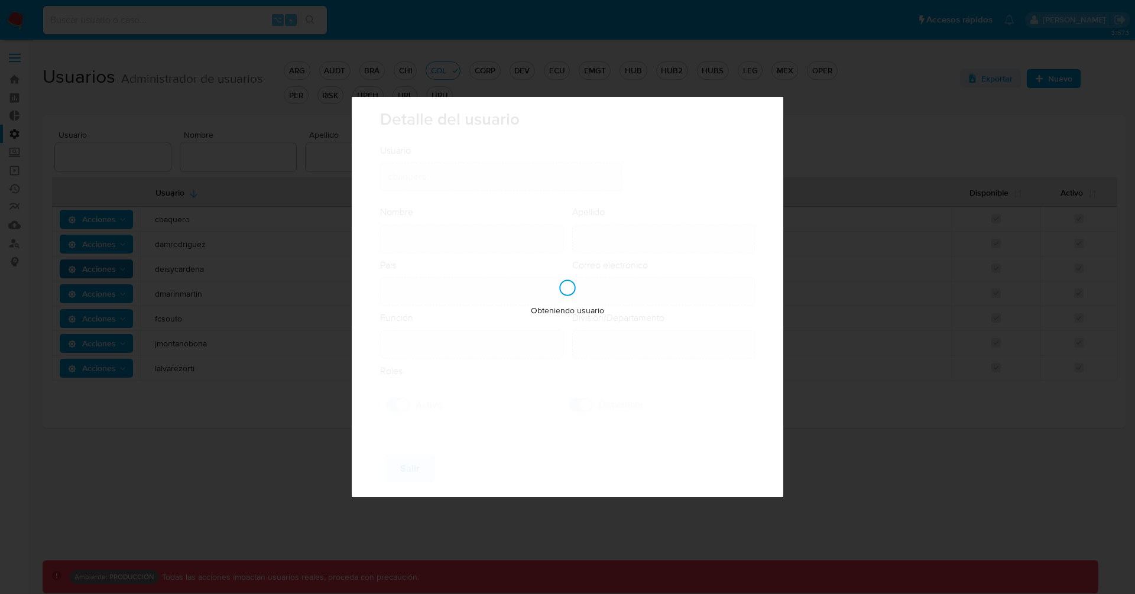
type input "Risk & Compliance AML Countries"
checkbox input "true"
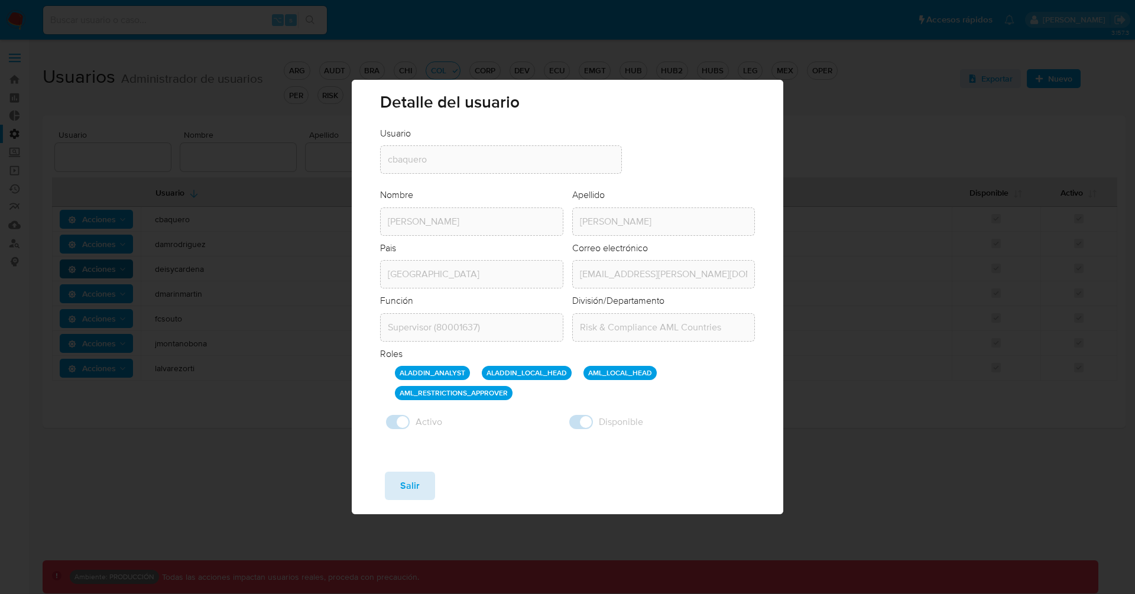
click at [426, 482] on button "Salir" at bounding box center [410, 486] width 50 height 28
checkbox input "false"
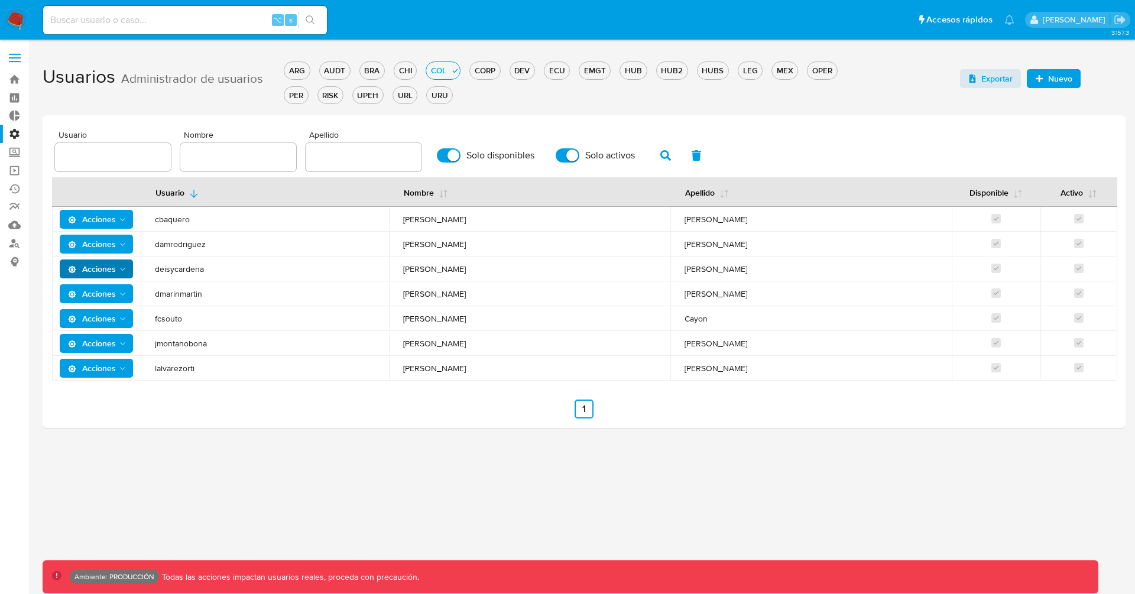
click at [105, 217] on span "Acciones" at bounding box center [92, 219] width 48 height 19
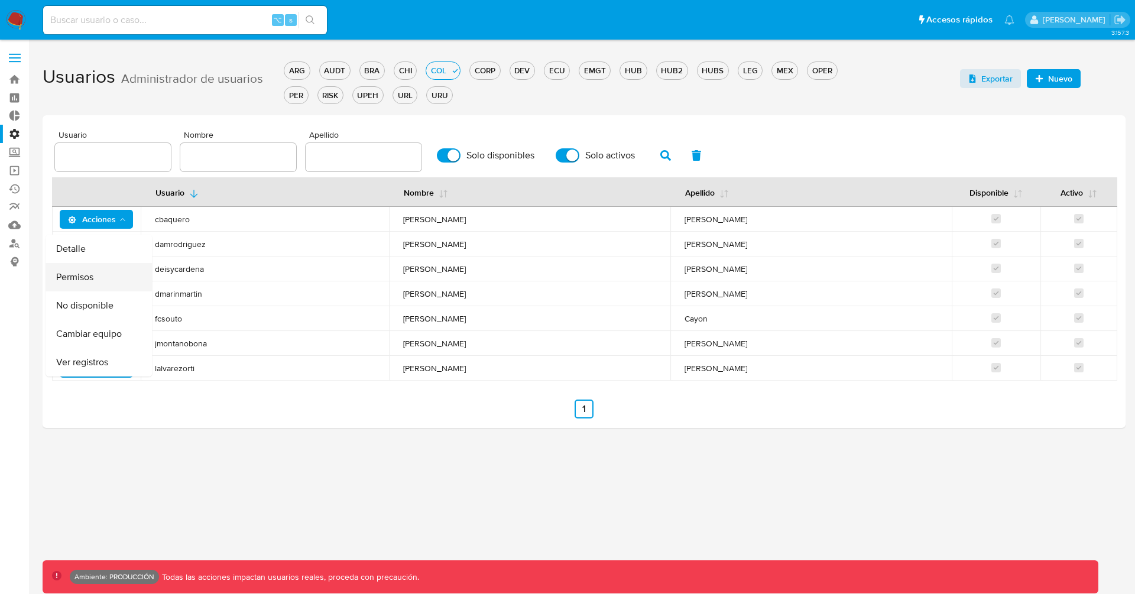
click at [92, 280] on button "Permisos" at bounding box center [99, 277] width 106 height 28
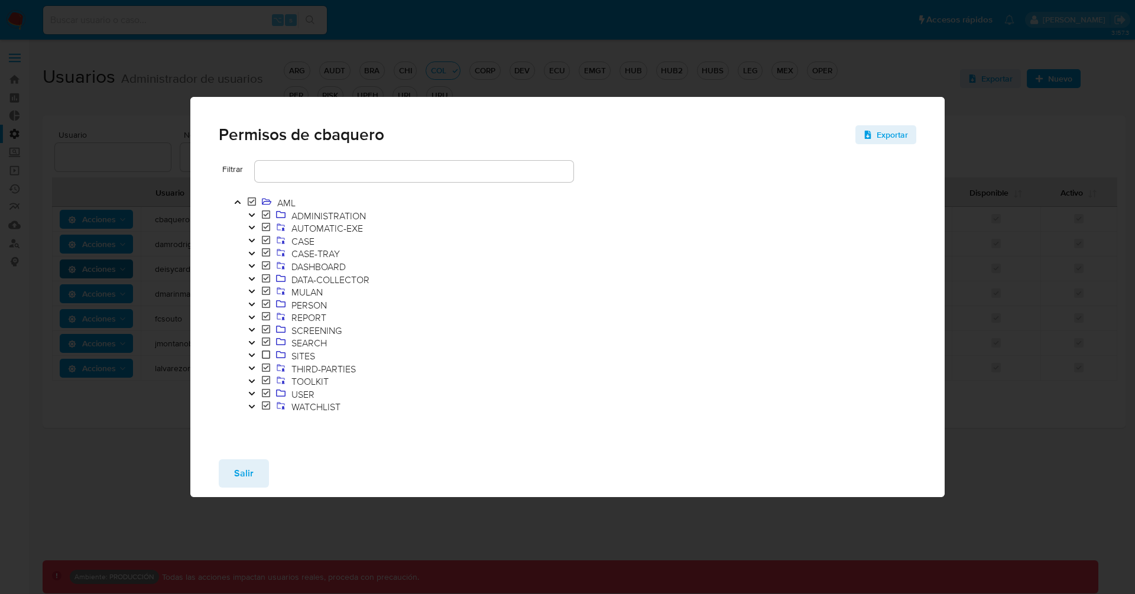
click at [253, 317] on icon "Toggle" at bounding box center [251, 317] width 6 height 4
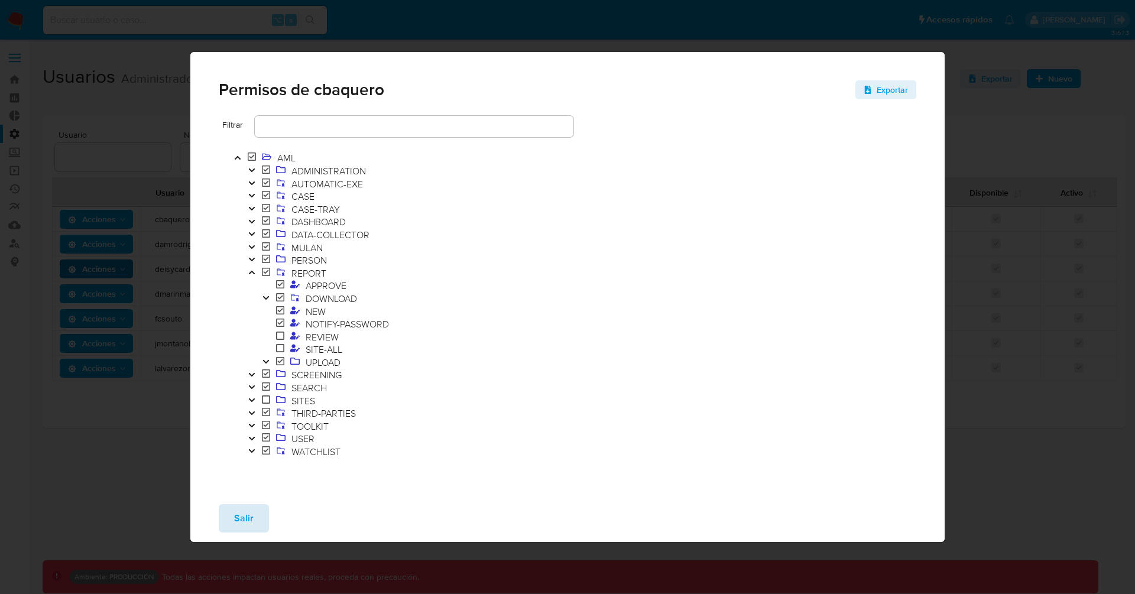
click at [252, 508] on button "Salir" at bounding box center [244, 518] width 50 height 28
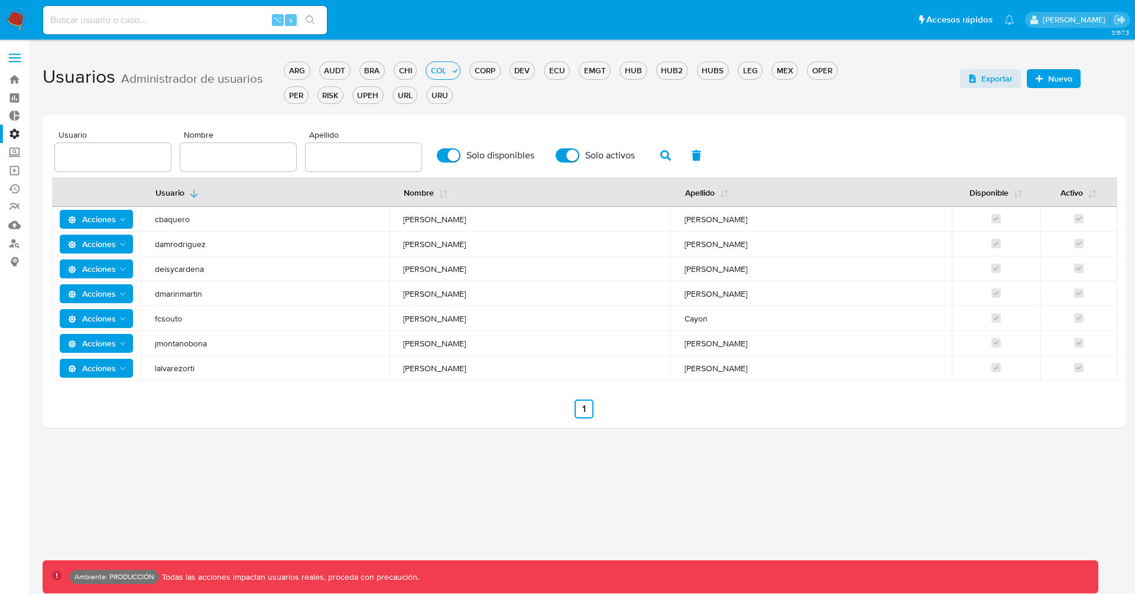
click at [132, 267] on button "Acciones" at bounding box center [97, 269] width 74 height 19
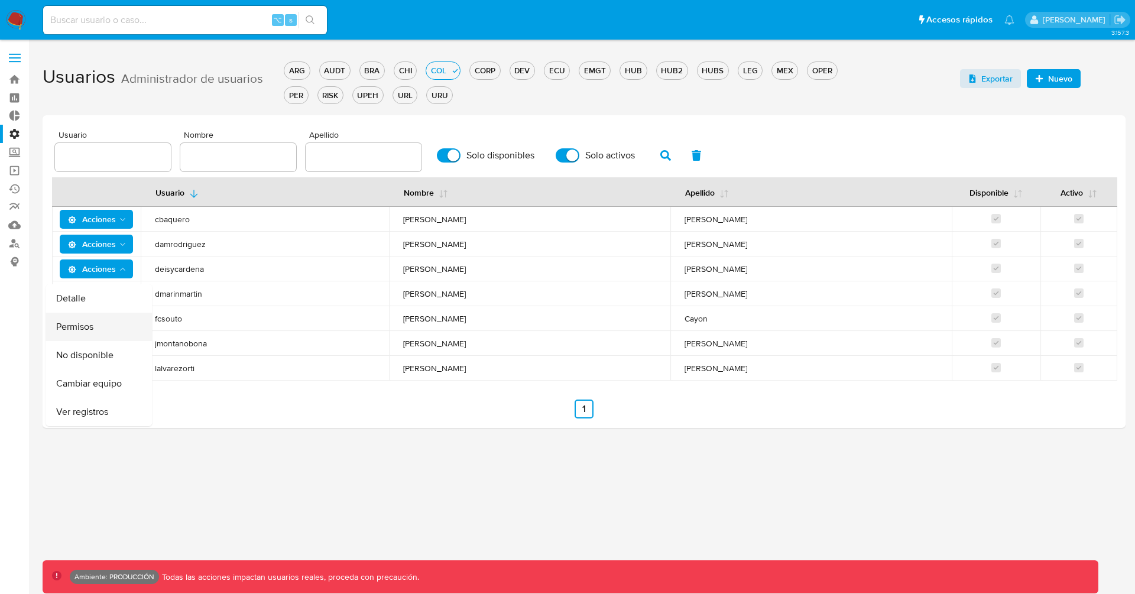
click at [110, 328] on button "Permisos" at bounding box center [99, 327] width 106 height 28
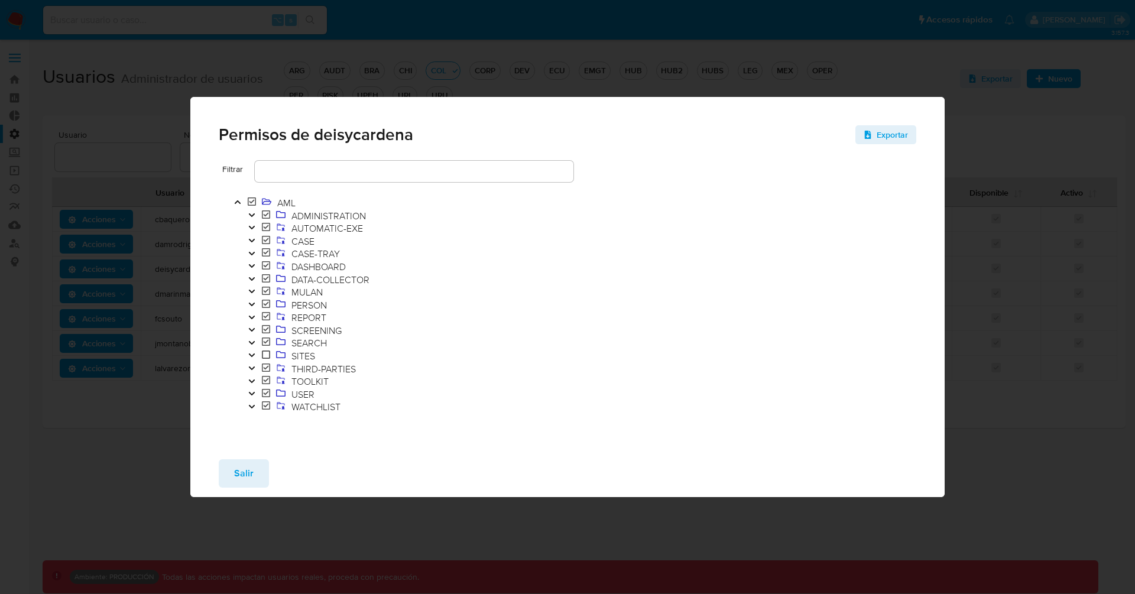
click at [257, 314] on button "Toggle" at bounding box center [252, 318] width 14 height 13
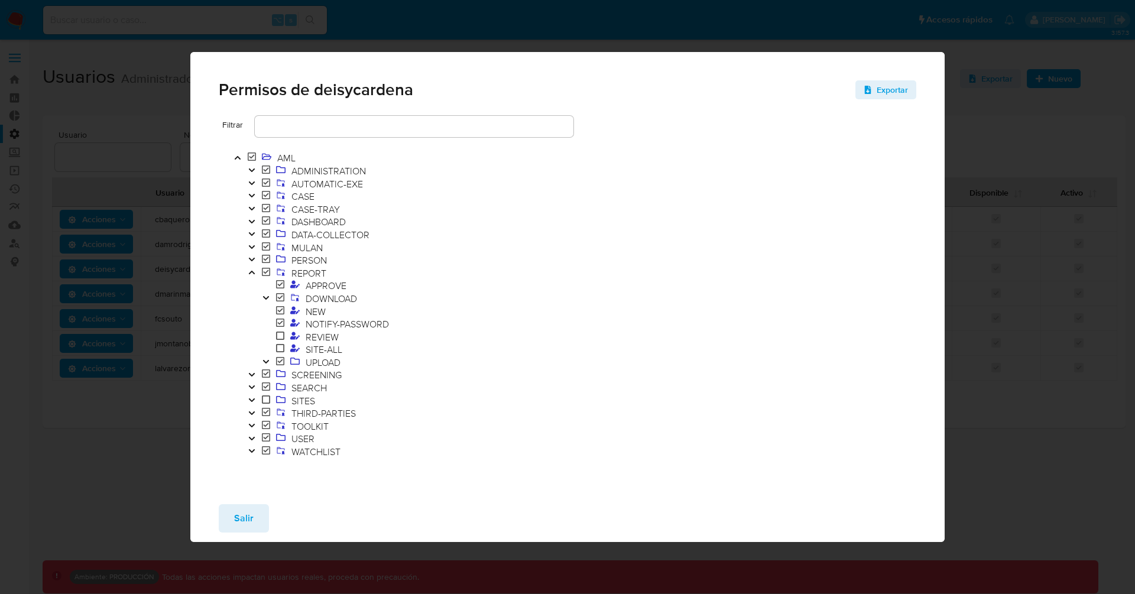
click at [270, 297] on icon "Toggle" at bounding box center [266, 297] width 8 height 7
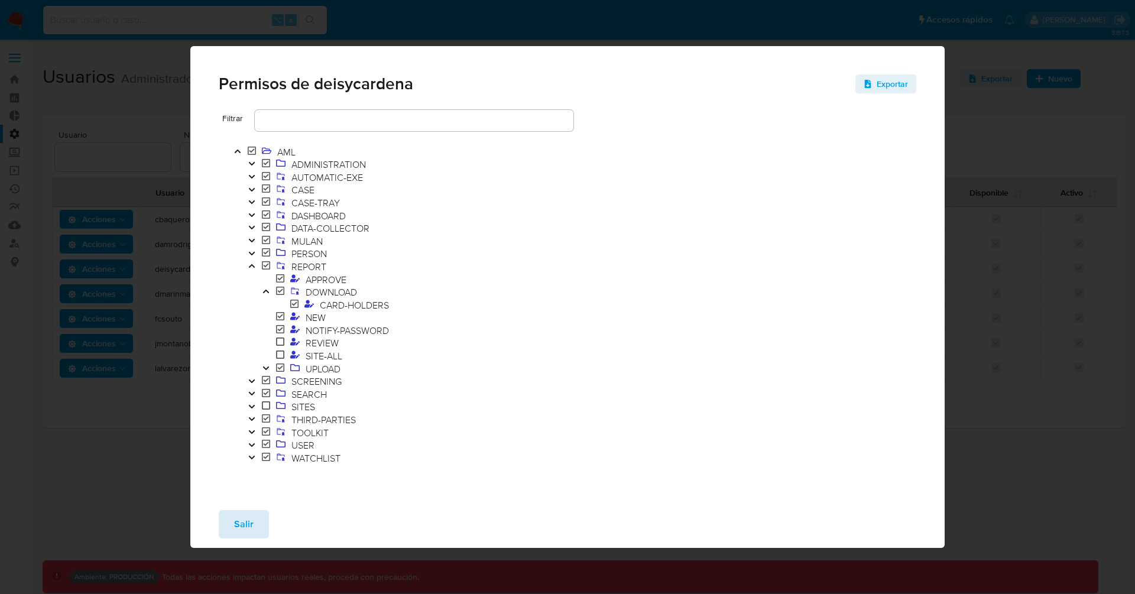
click at [250, 517] on span "Salir" at bounding box center [244, 524] width 20 height 26
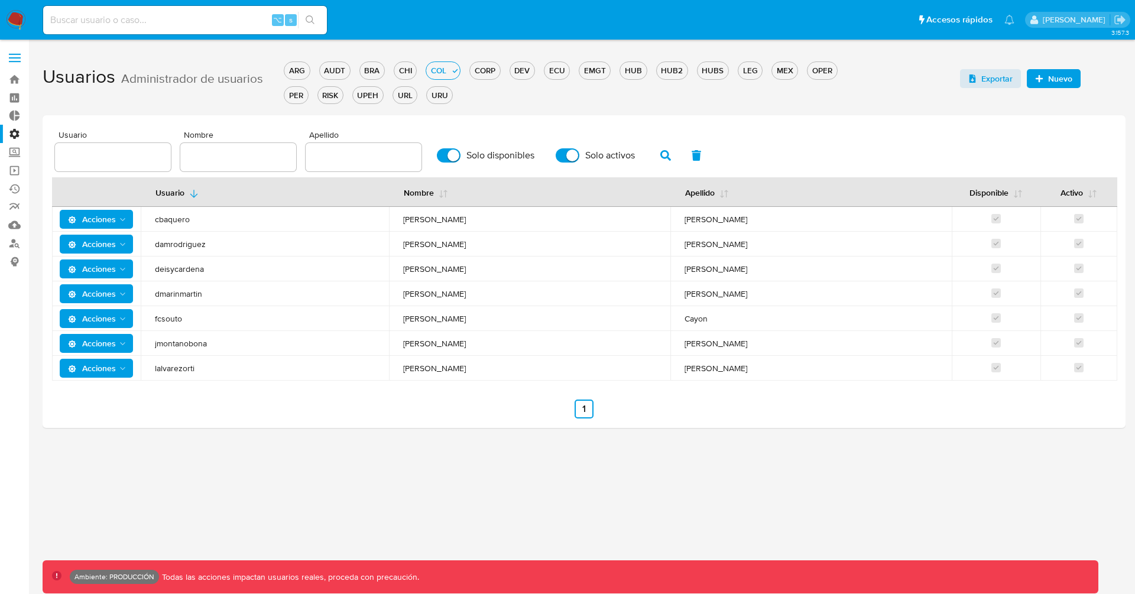
click at [124, 293] on polygon "Acciones" at bounding box center [122, 294] width 5 height 3
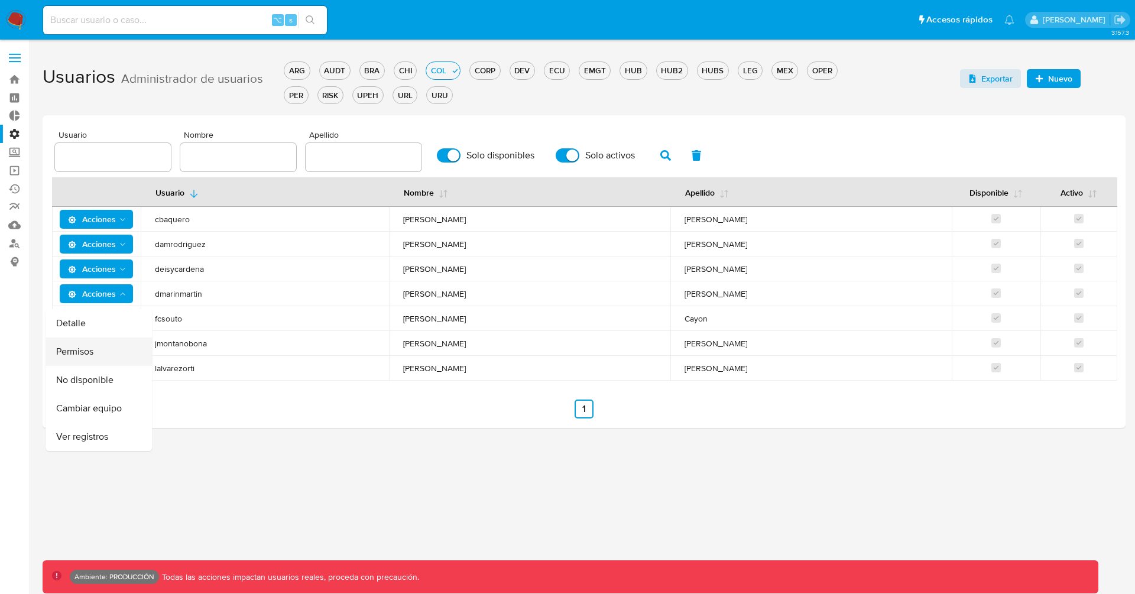
click at [94, 354] on button "Permisos" at bounding box center [99, 352] width 106 height 28
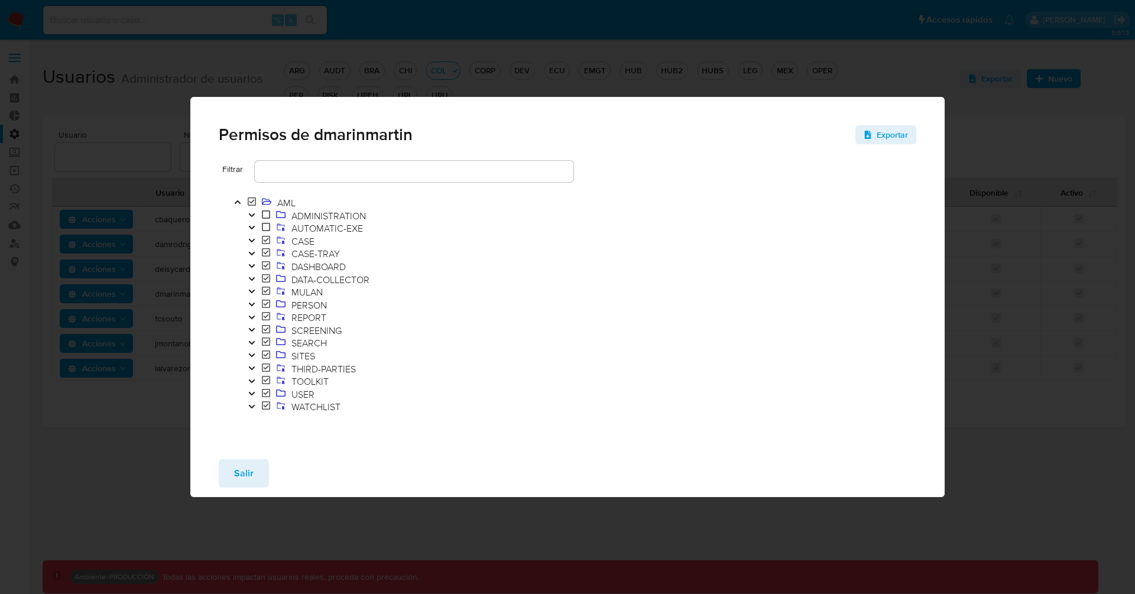
click at [255, 314] on icon "Toggle" at bounding box center [252, 317] width 8 height 7
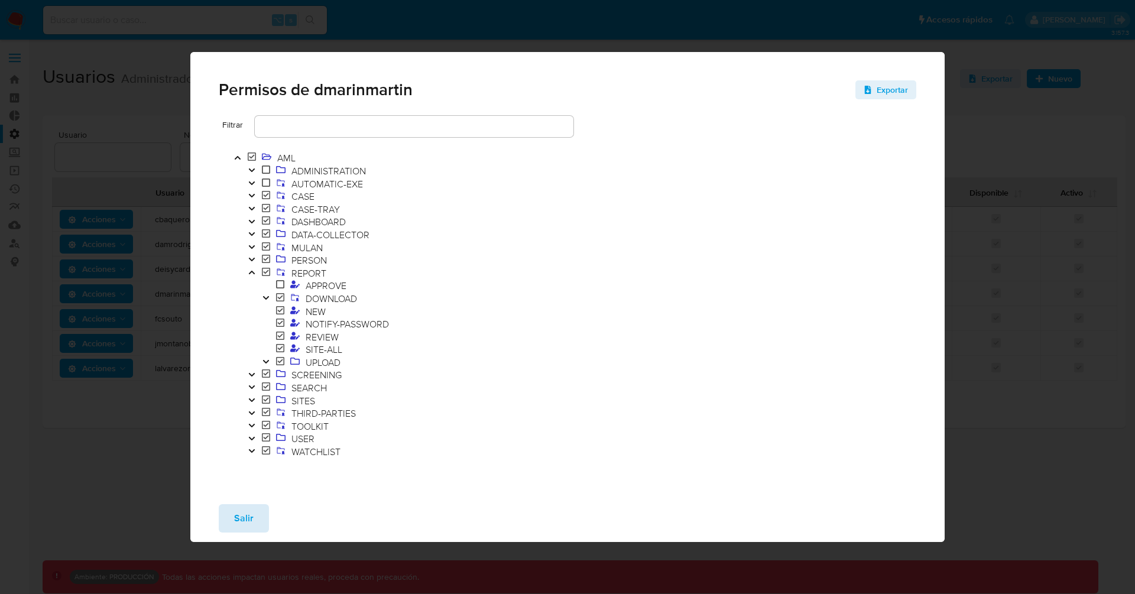
click at [256, 532] on button "Salir" at bounding box center [244, 518] width 50 height 28
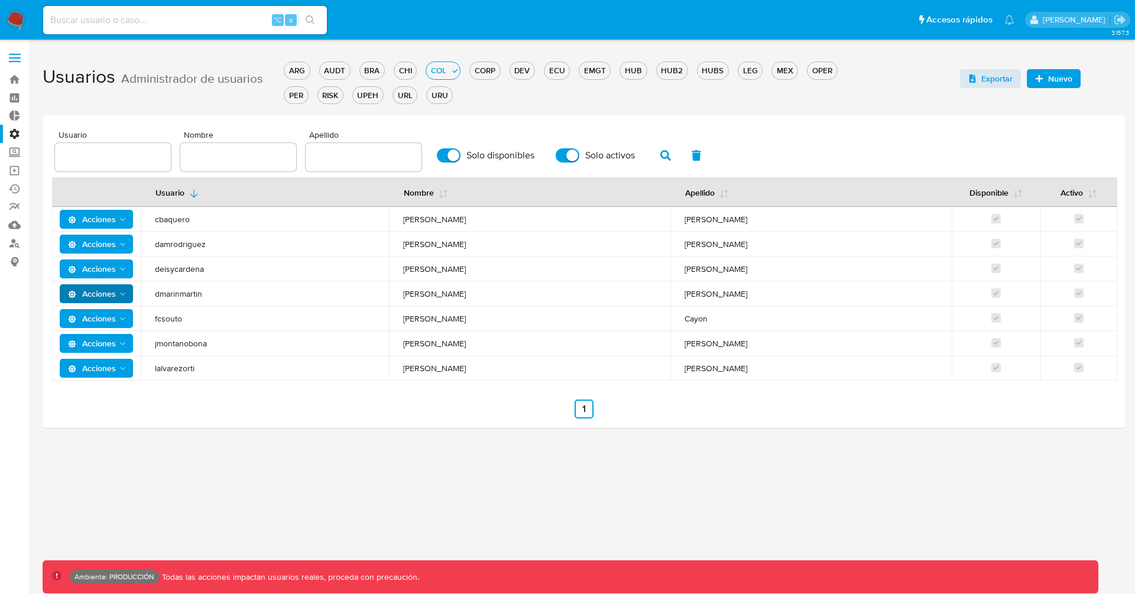
click at [124, 321] on icon "Acciones" at bounding box center [122, 319] width 9 height 9
click at [108, 369] on button "Permisos" at bounding box center [99, 376] width 106 height 28
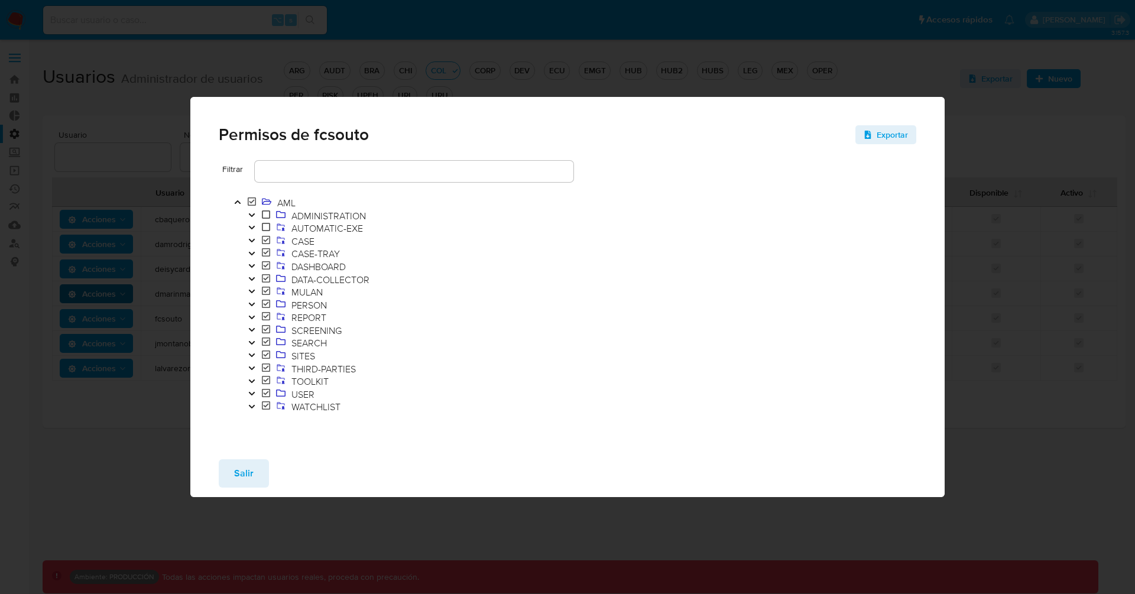
click at [255, 314] on icon "Toggle" at bounding box center [252, 317] width 8 height 7
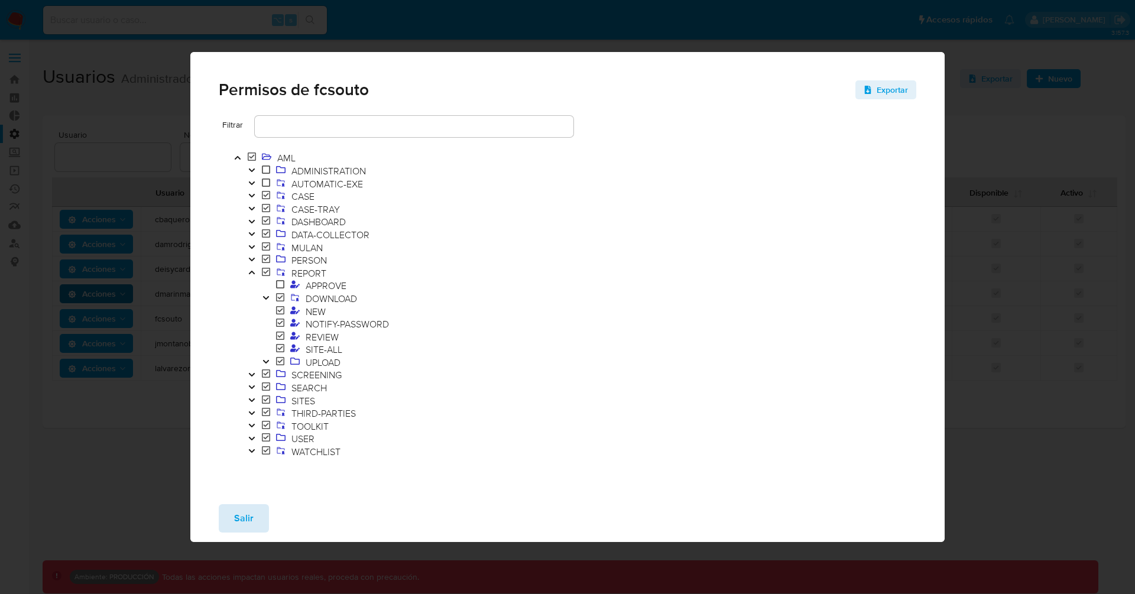
click at [242, 520] on span "Salir" at bounding box center [244, 518] width 20 height 26
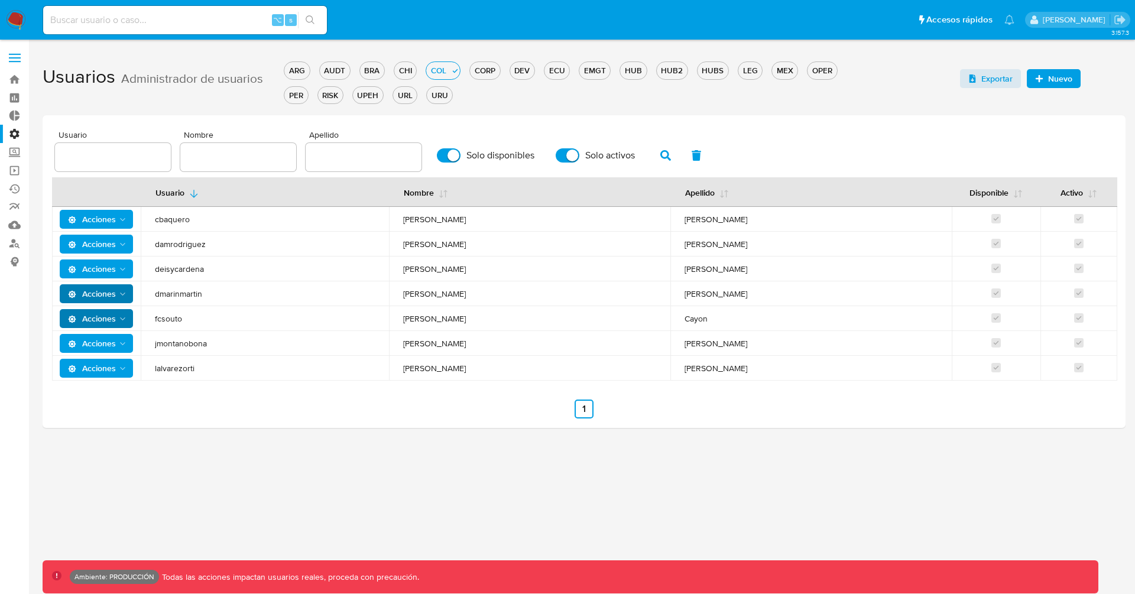
click at [123, 346] on icon "Acciones" at bounding box center [122, 343] width 9 height 9
click at [98, 400] on button "Permisos" at bounding box center [99, 401] width 106 height 28
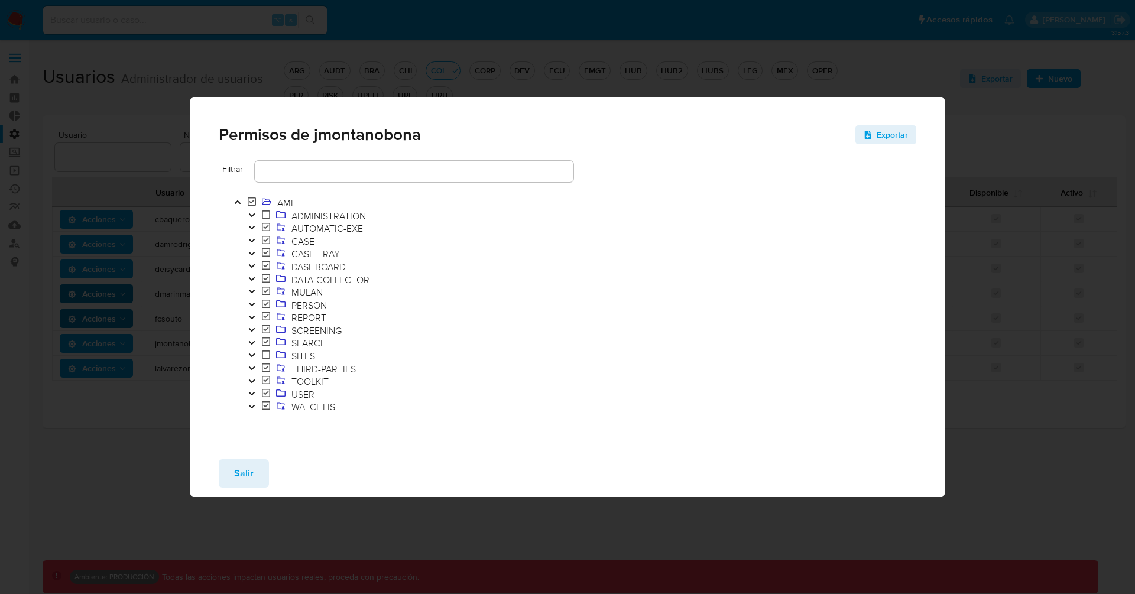
click at [252, 317] on icon "Toggle" at bounding box center [251, 317] width 6 height 4
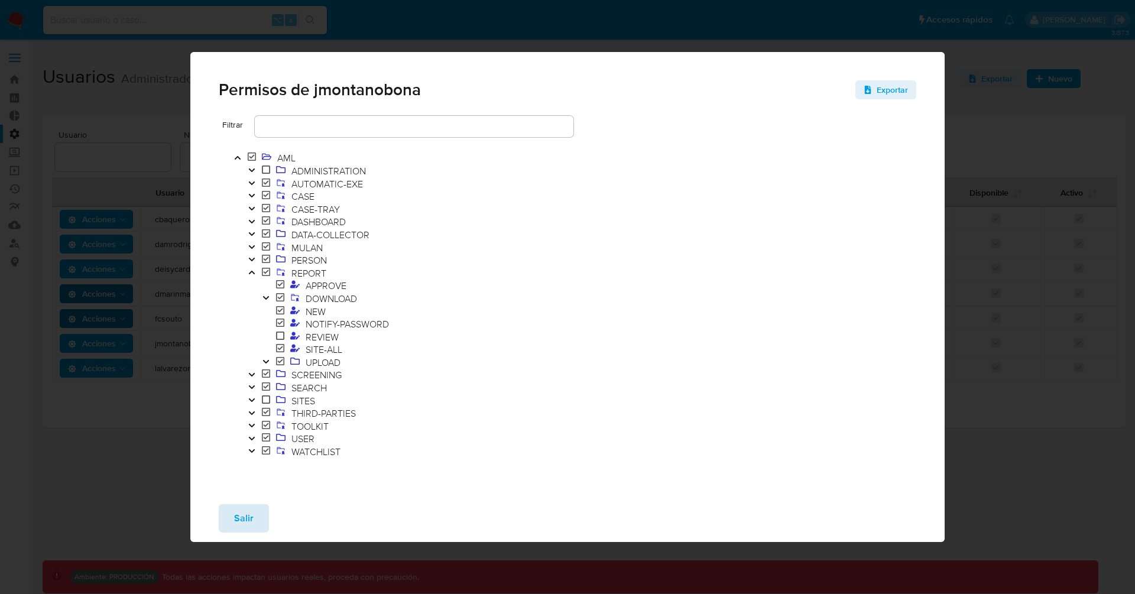
click at [246, 517] on span "Salir" at bounding box center [244, 518] width 20 height 26
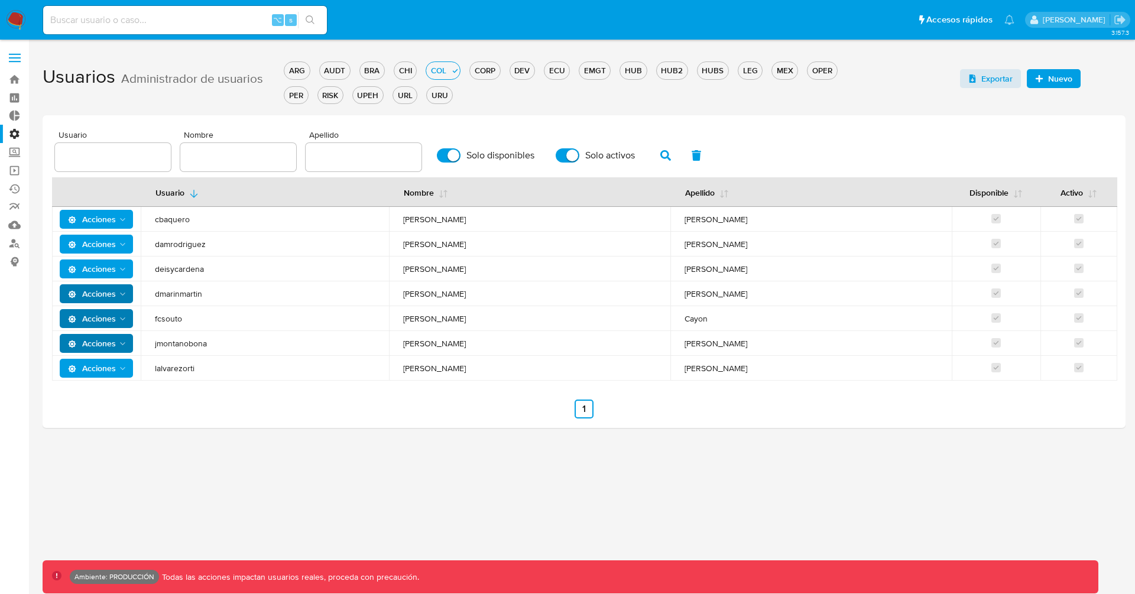
click at [128, 374] on button "Acciones" at bounding box center [97, 368] width 74 height 19
click at [100, 426] on button "Permisos" at bounding box center [99, 426] width 106 height 28
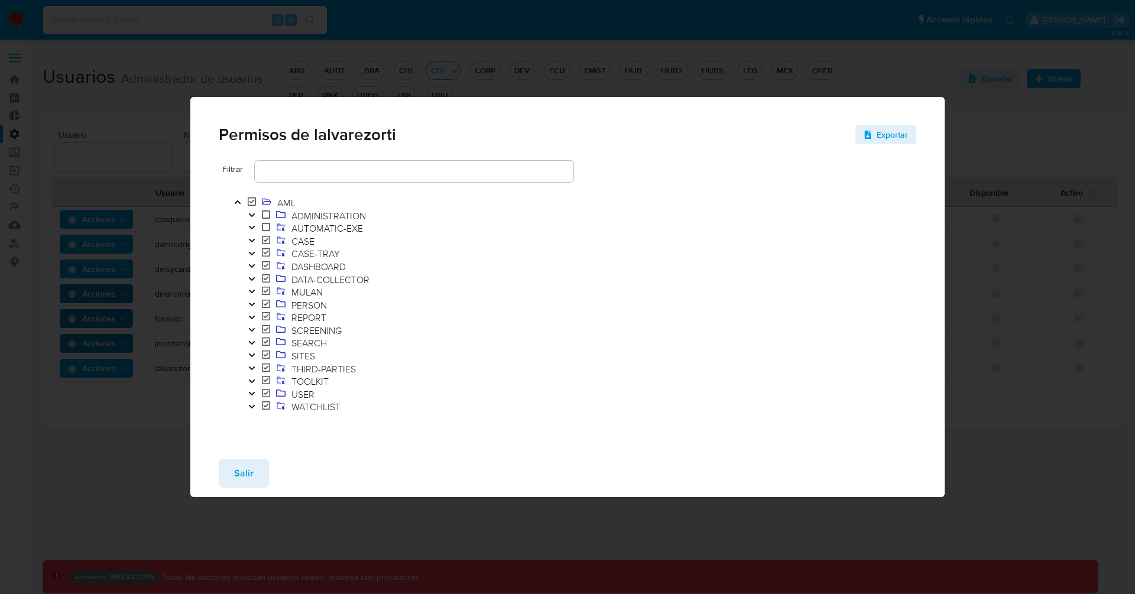
click at [253, 317] on icon "Toggle" at bounding box center [251, 317] width 6 height 4
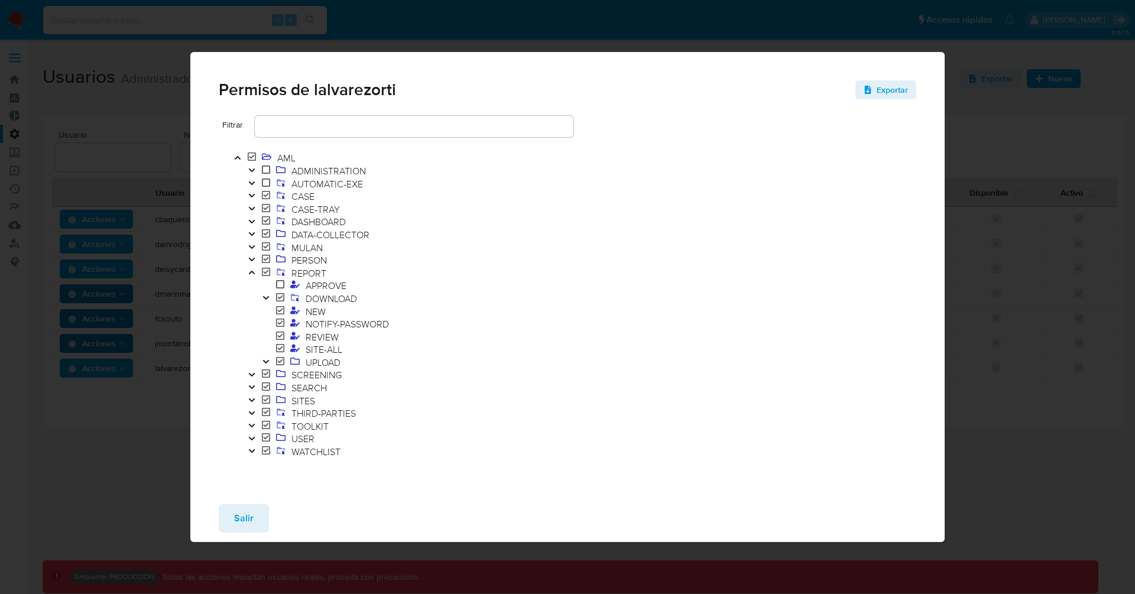
click at [269, 294] on icon "Toggle" at bounding box center [266, 297] width 8 height 7
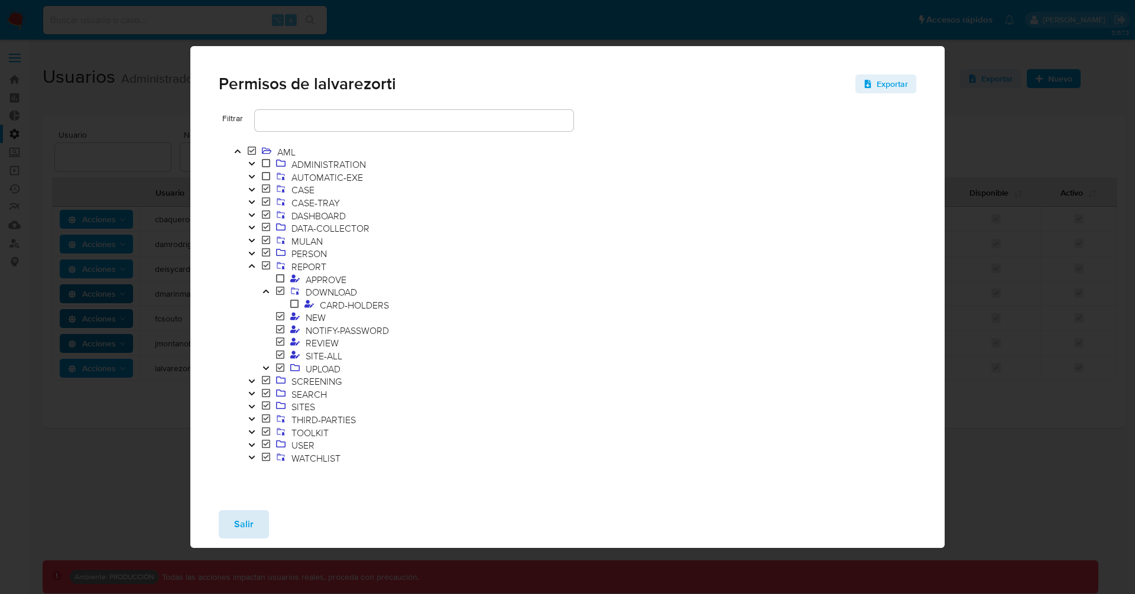
click at [248, 528] on span "Salir" at bounding box center [244, 524] width 20 height 26
